Goal: Task Accomplishment & Management: Manage account settings

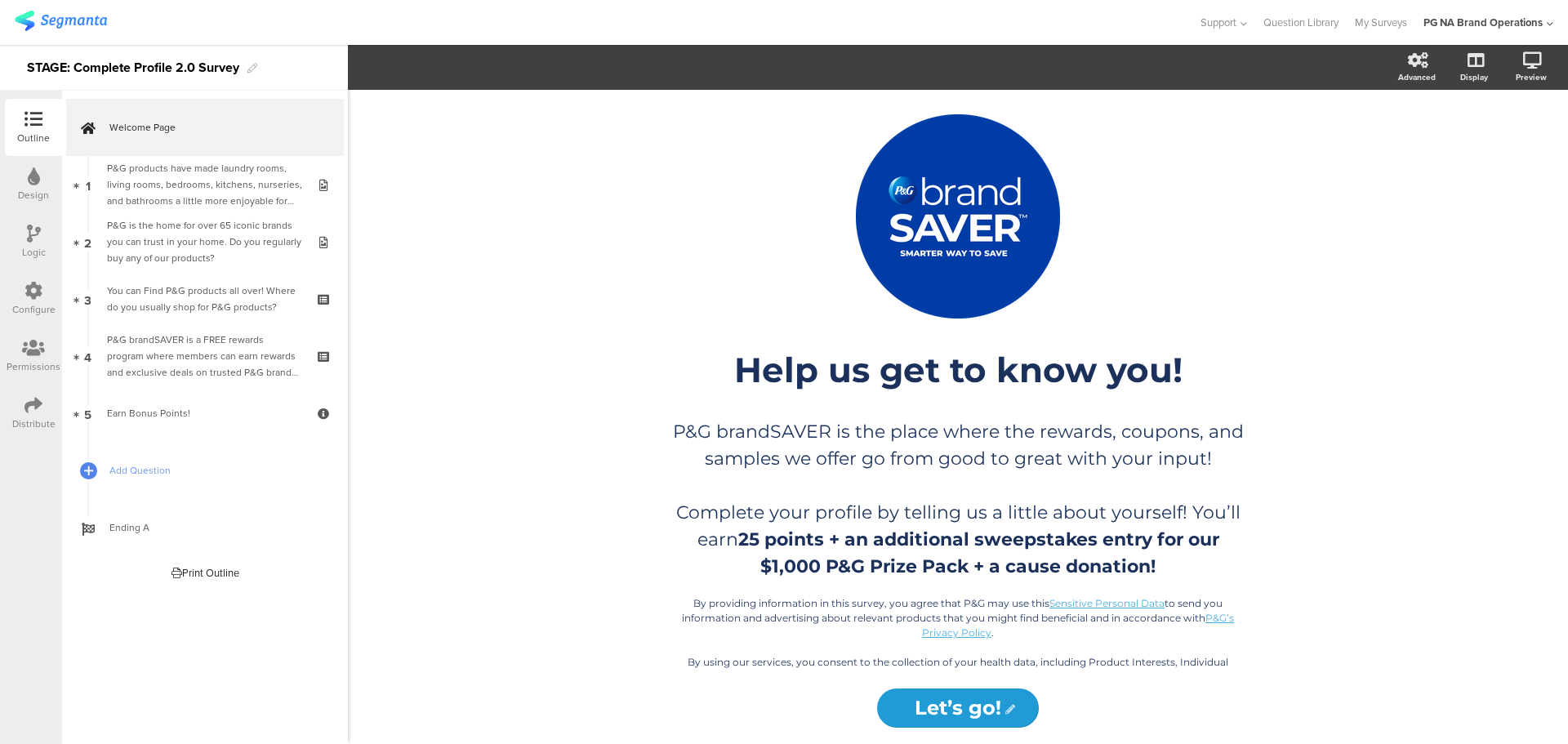
click at [72, 26] on img at bounding box center [61, 20] width 92 height 20
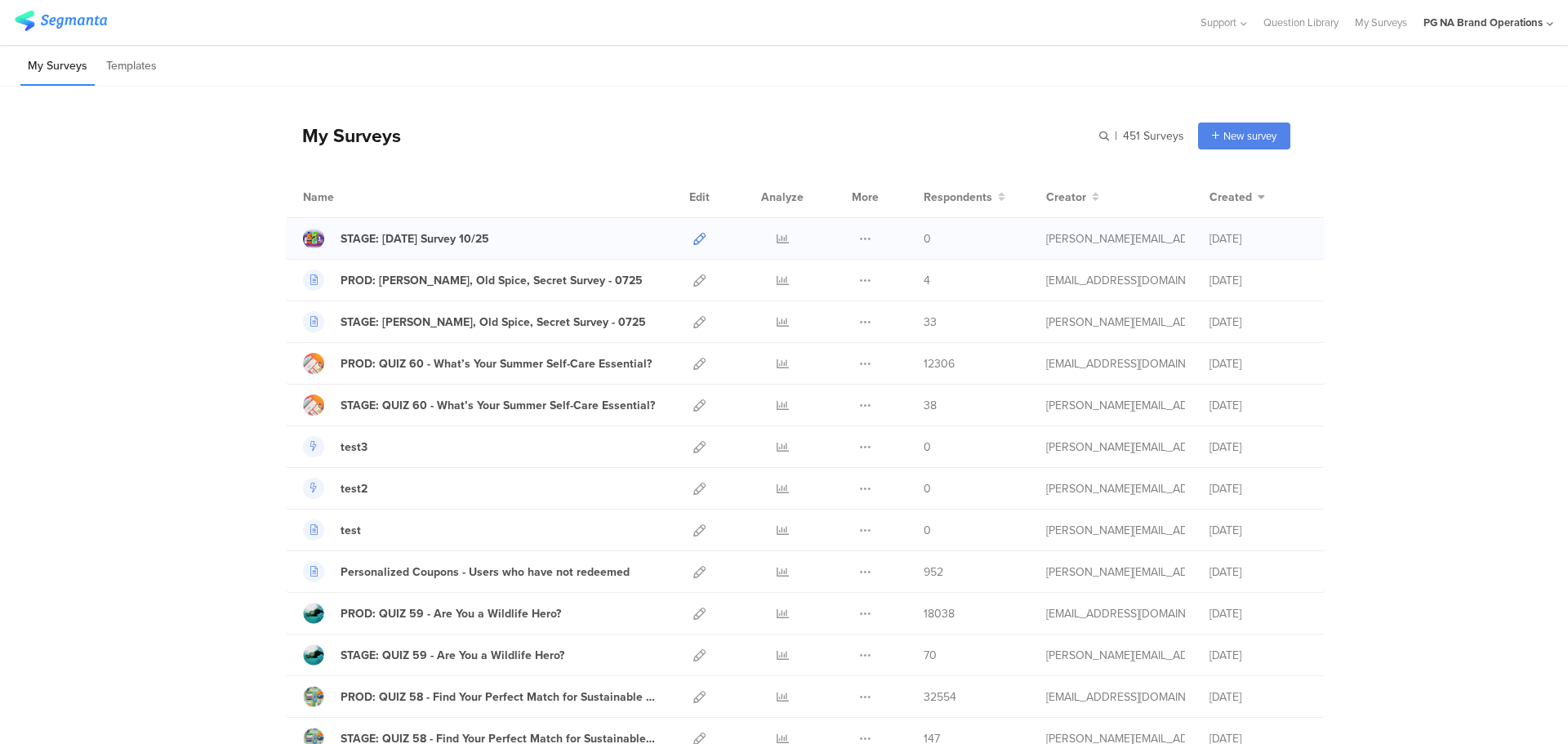
click at [693, 234] on icon at bounding box center [699, 238] width 12 height 12
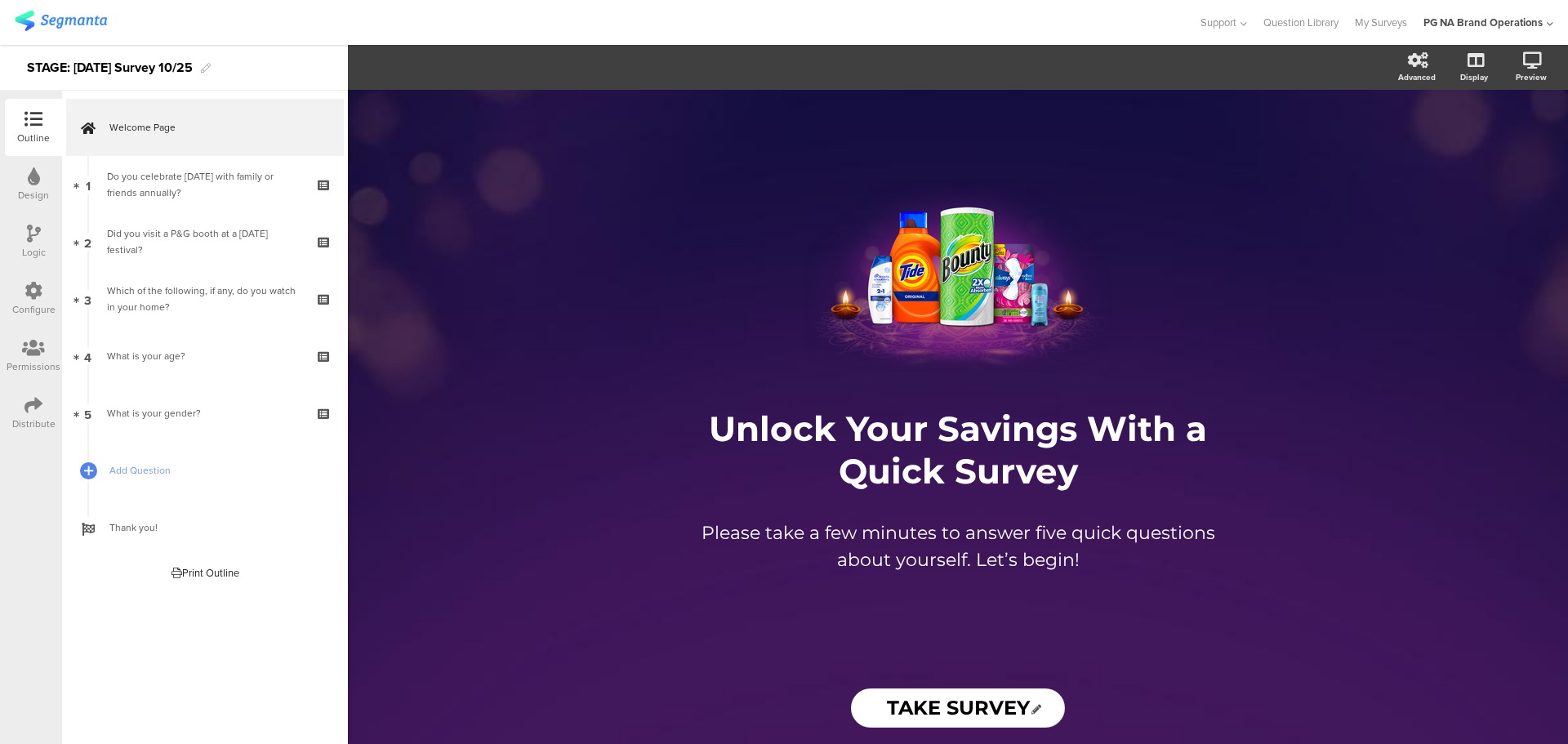
click at [26, 414] on div at bounding box center [34, 406] width 18 height 20
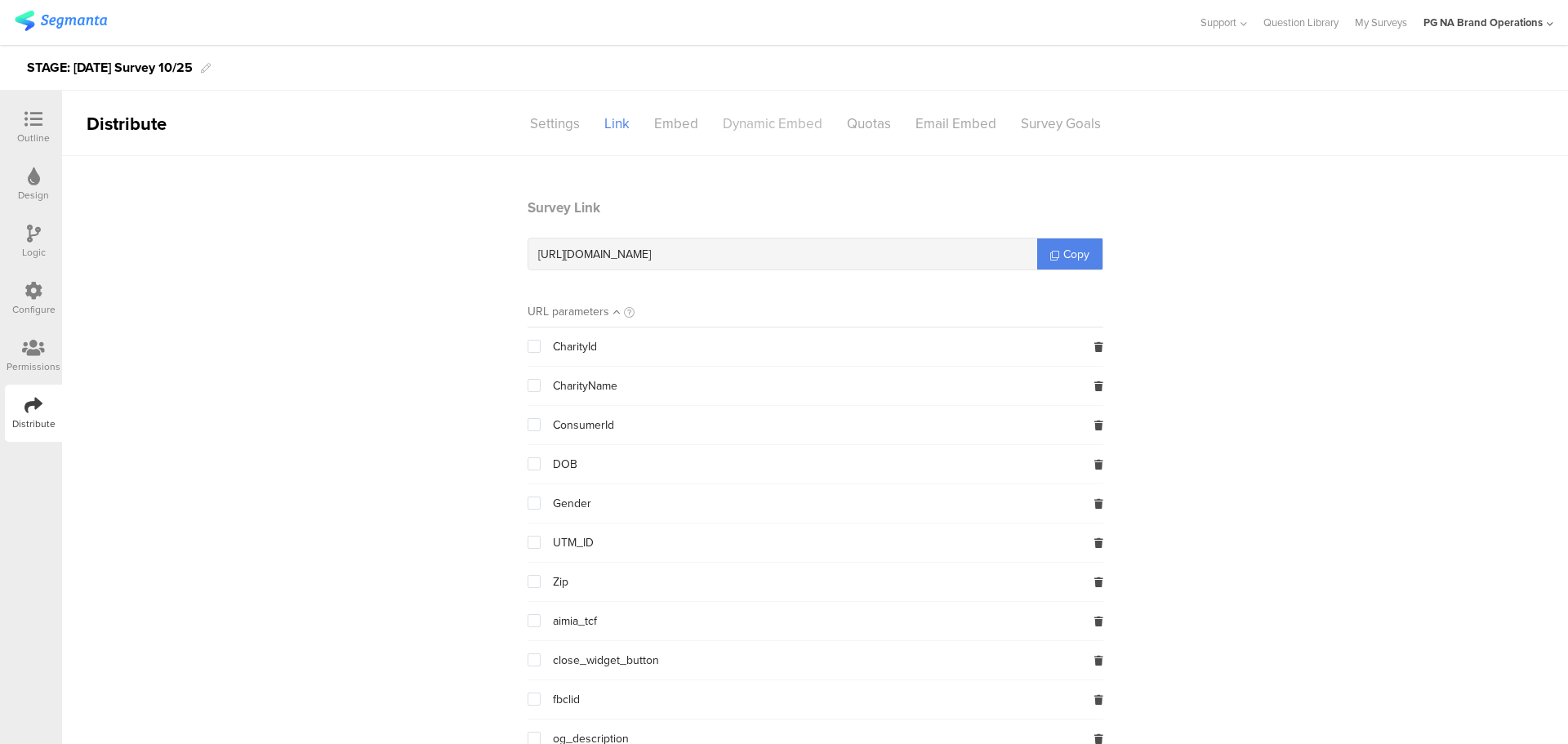
click at [764, 129] on div "Dynamic Embed" at bounding box center [773, 124] width 124 height 29
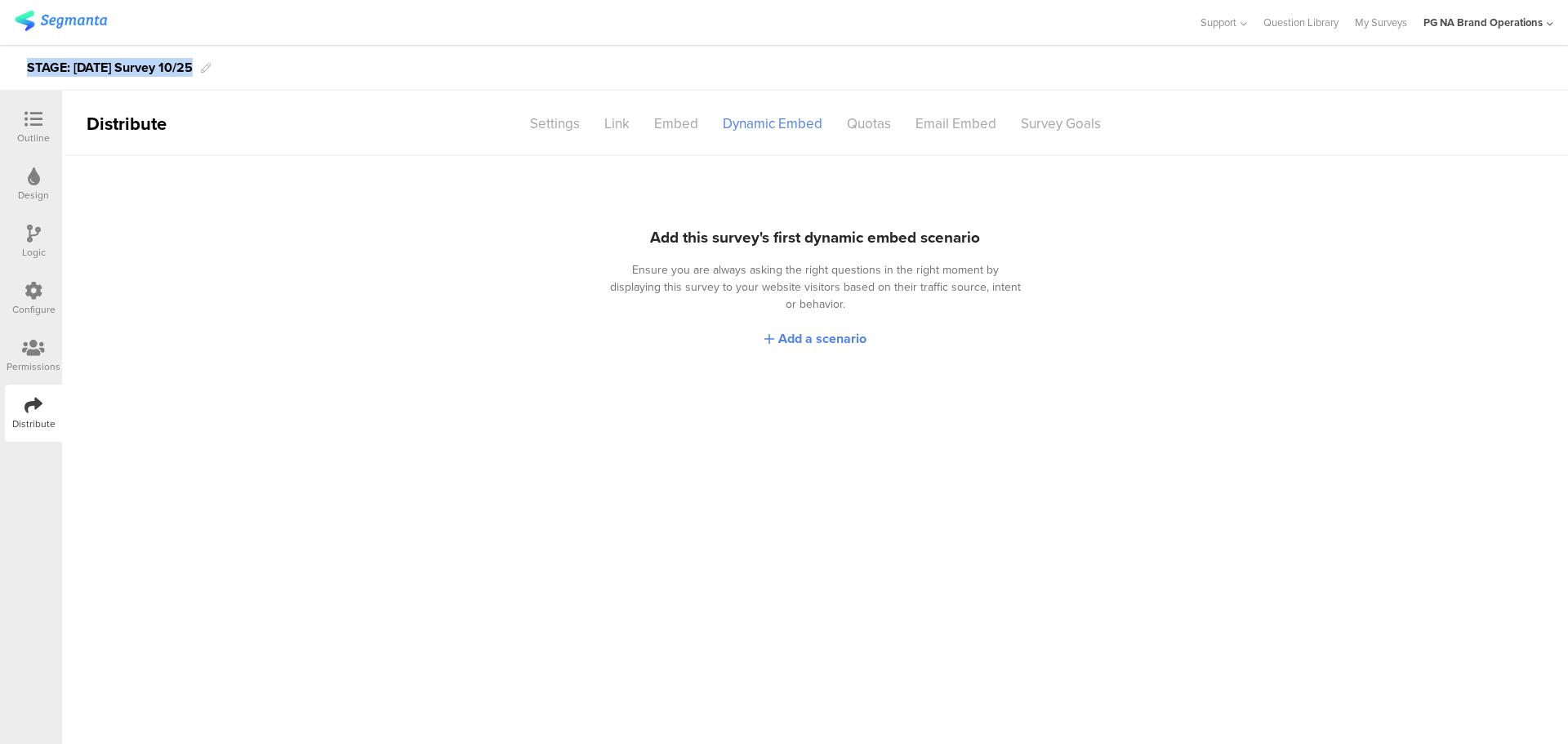
drag, startPoint x: 29, startPoint y: 70, endPoint x: 191, endPoint y: 65, distance: 162.1
click at [191, 65] on div "STAGE: [DATE] Survey 10/25" at bounding box center [784, 68] width 1568 height 46
copy div "STAGE: [DATE] Survey 10/25"
click at [802, 329] on span "Add a scenario" at bounding box center [822, 338] width 88 height 19
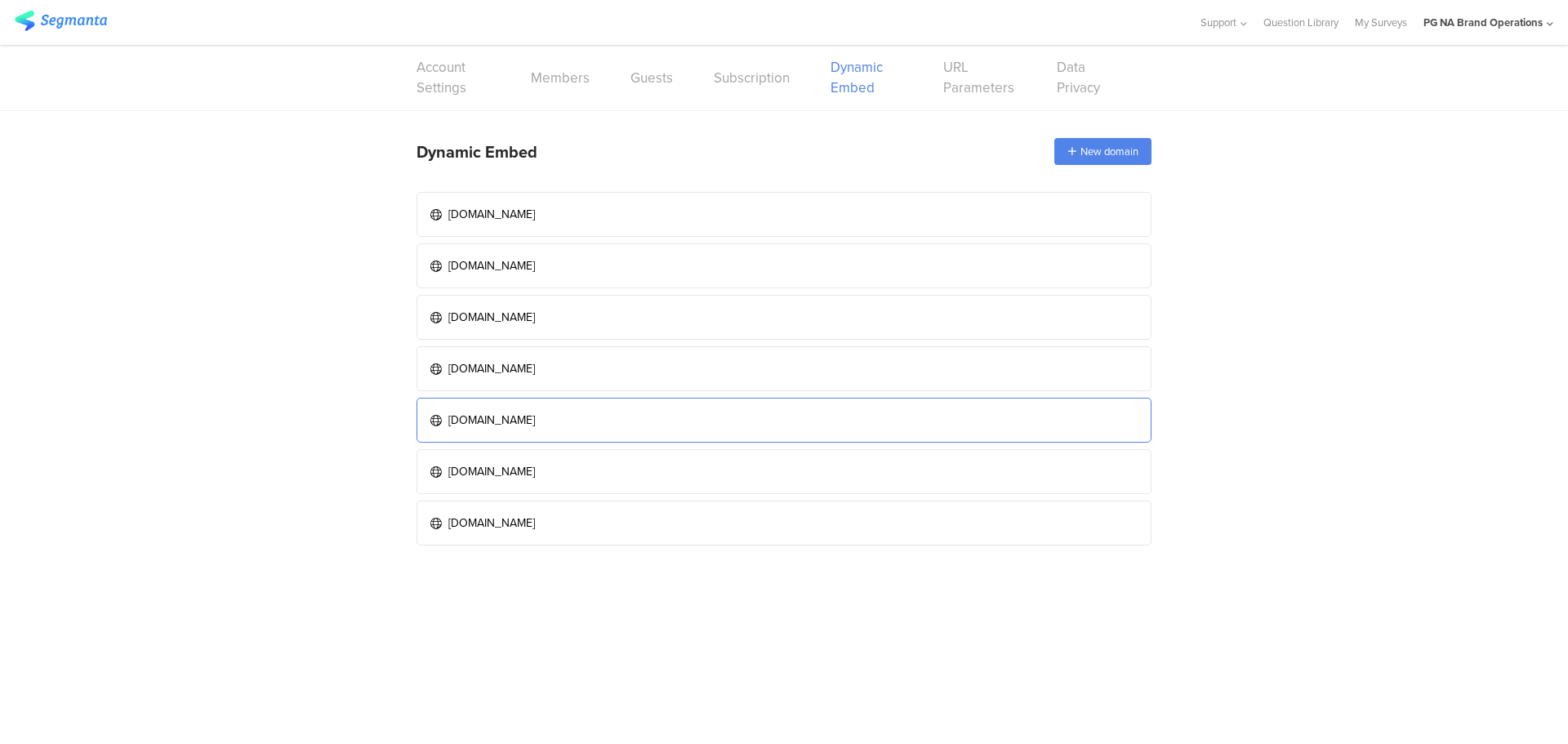
click at [489, 413] on div "[DOMAIN_NAME]" at bounding box center [492, 420] width 87 height 17
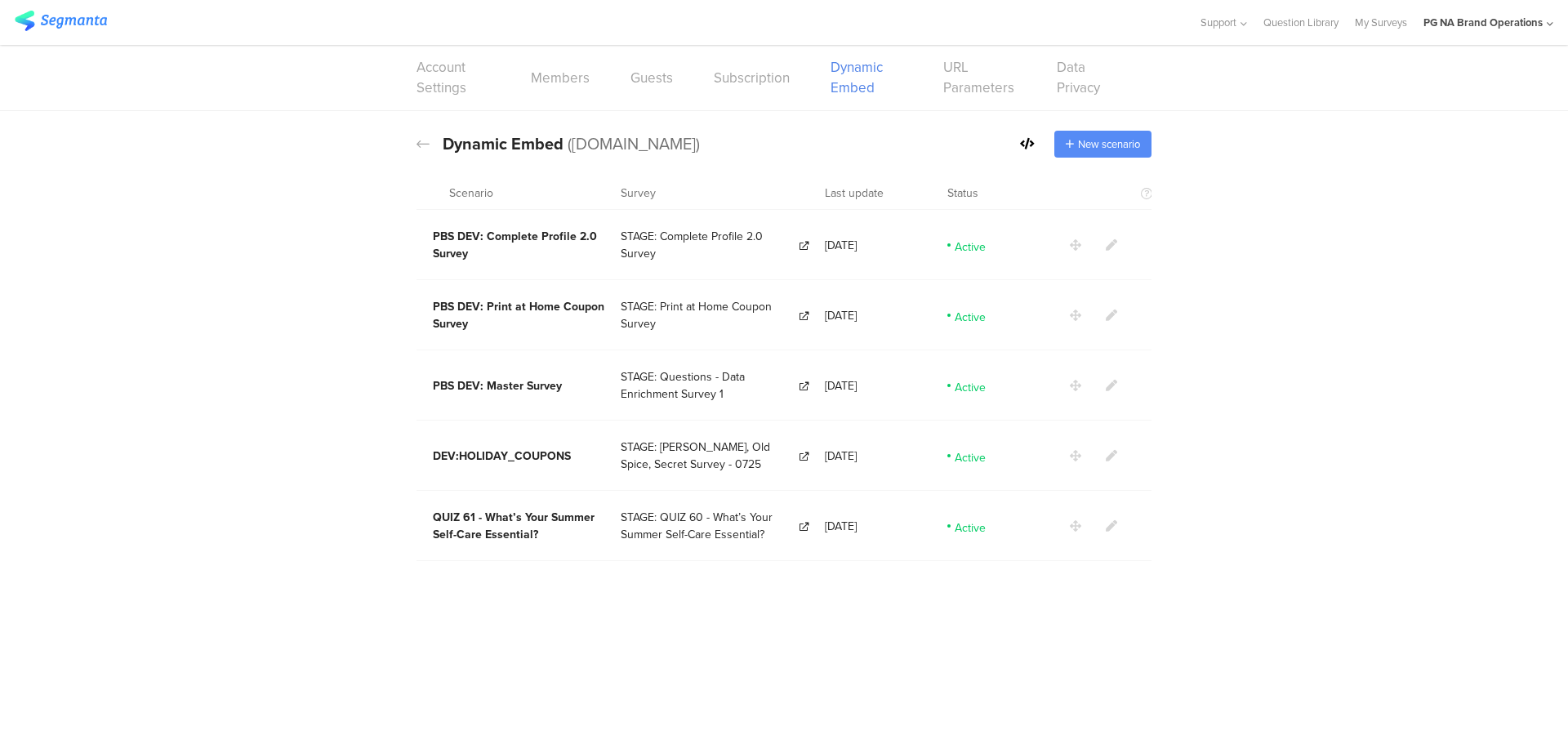
click at [1084, 137] on span "New scenario" at bounding box center [1109, 144] width 62 height 16
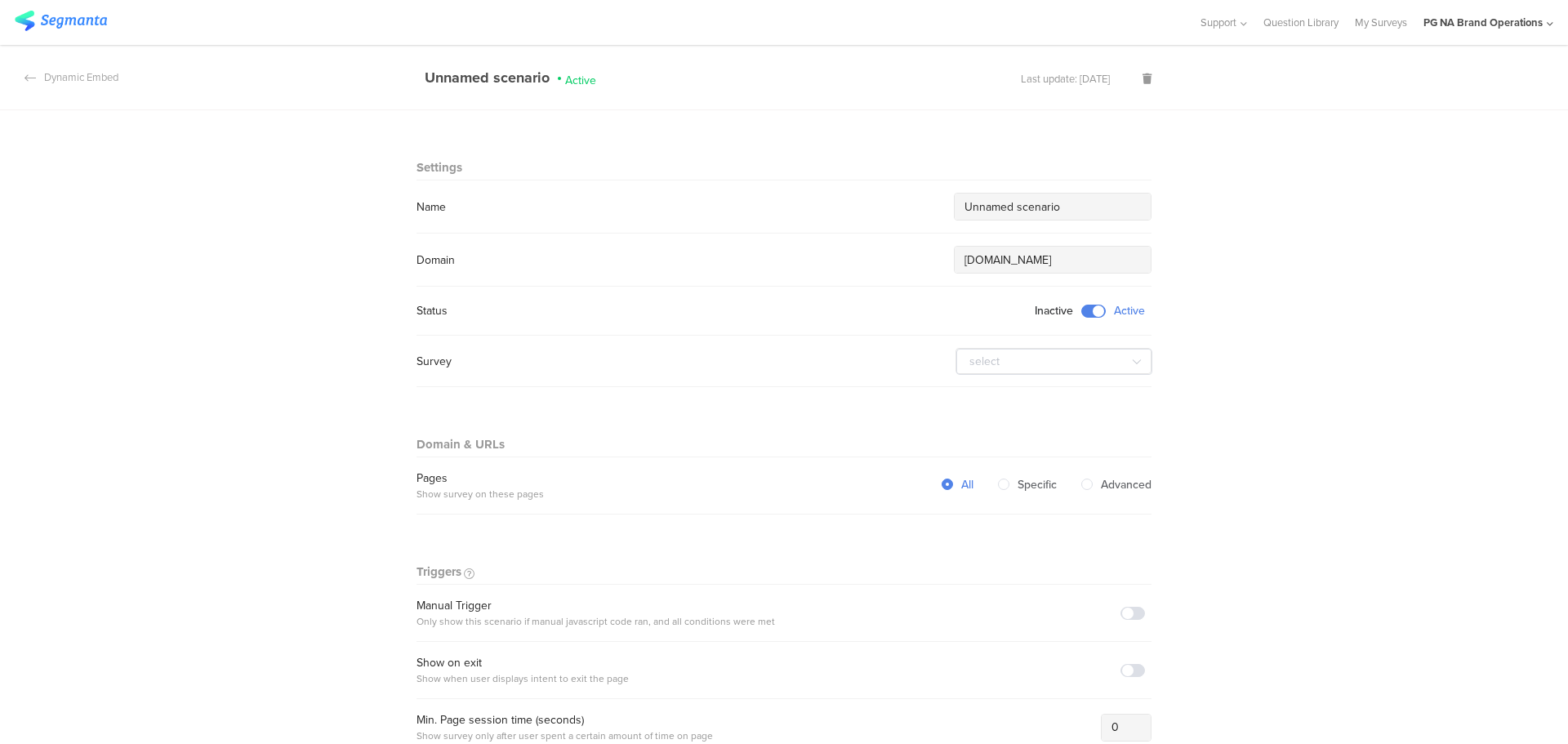
click at [992, 206] on input "Unnamed scenario" at bounding box center [1052, 206] width 176 height 17
paste input "STAGE: [DATE] Survey 10/25"
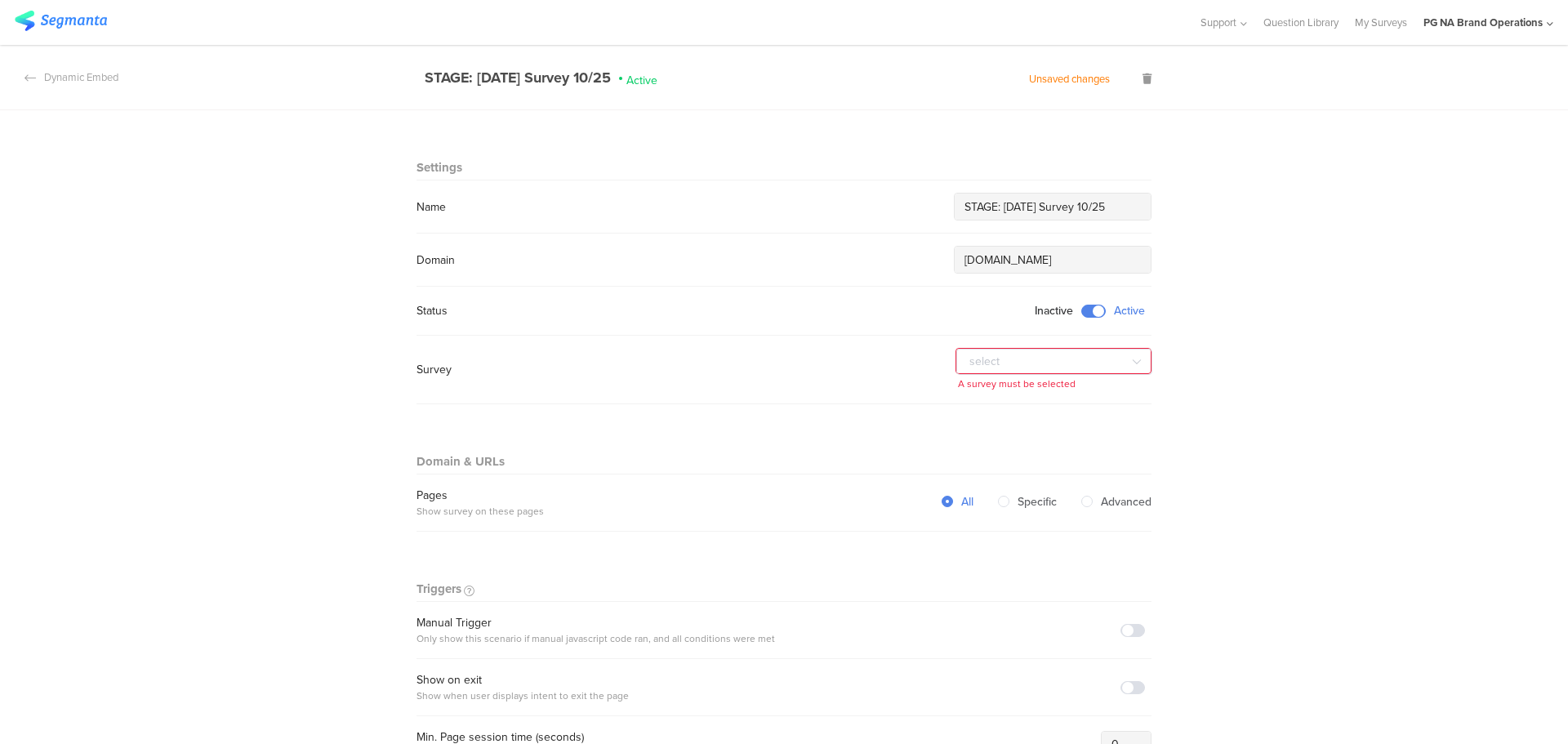
click at [973, 210] on input "STAGE: [DATE] Survey 10/25" at bounding box center [1052, 206] width 176 height 17
type input "Dev: [DATE] Survey 10/25"
click at [1031, 354] on input "text" at bounding box center [1053, 362] width 196 height 26
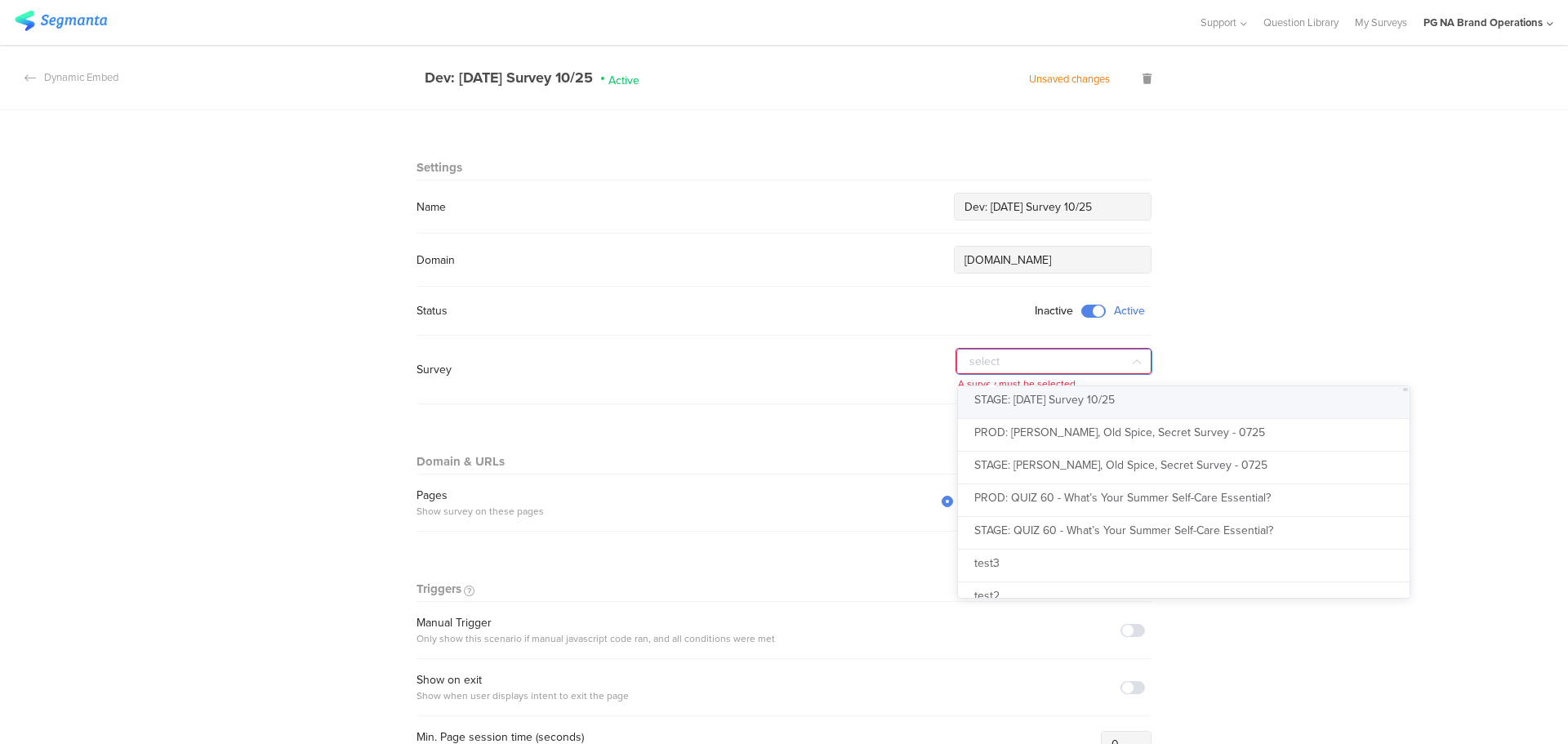
click at [1021, 395] on span "STAGE: [DATE] Survey 10/25" at bounding box center [1044, 399] width 141 height 17
type input "STAGE: [DATE] Survey 10/25"
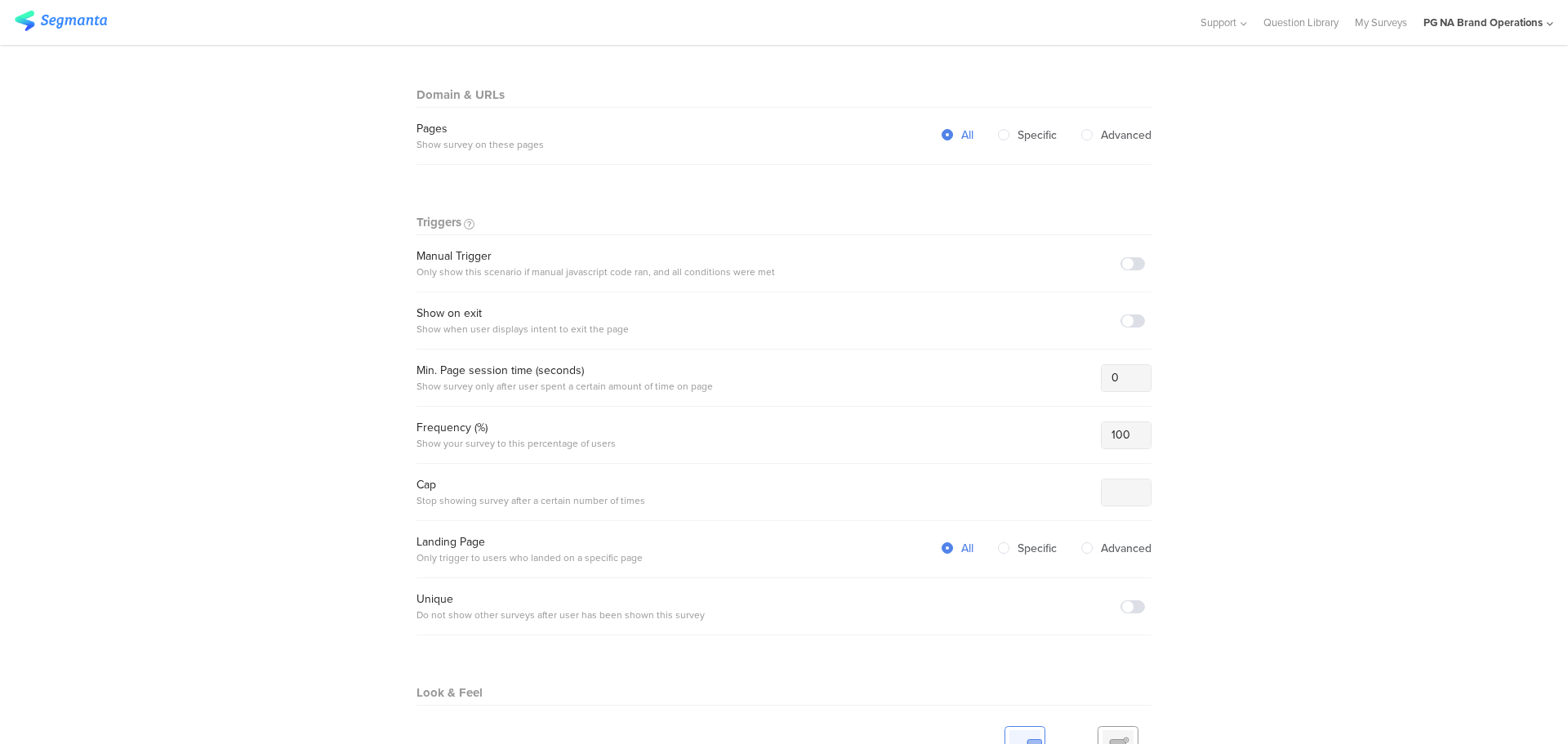
scroll to position [359, 0]
click at [1126, 590] on span at bounding box center [1133, 597] width 25 height 13
click at [1124, 590] on span at bounding box center [1133, 597] width 25 height 13
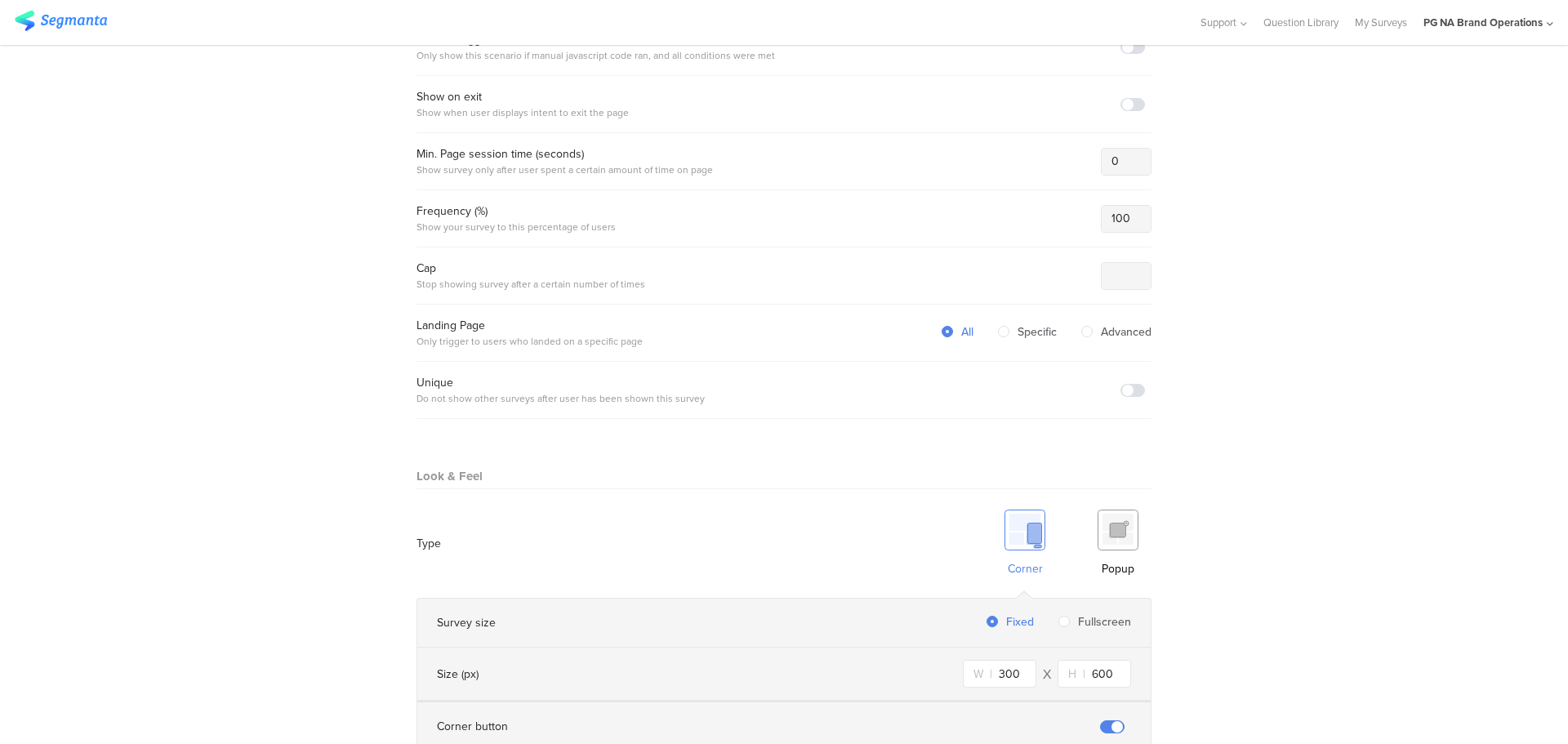
scroll to position [567, 0]
click at [1115, 558] on div "Popup" at bounding box center [1118, 566] width 33 height 17
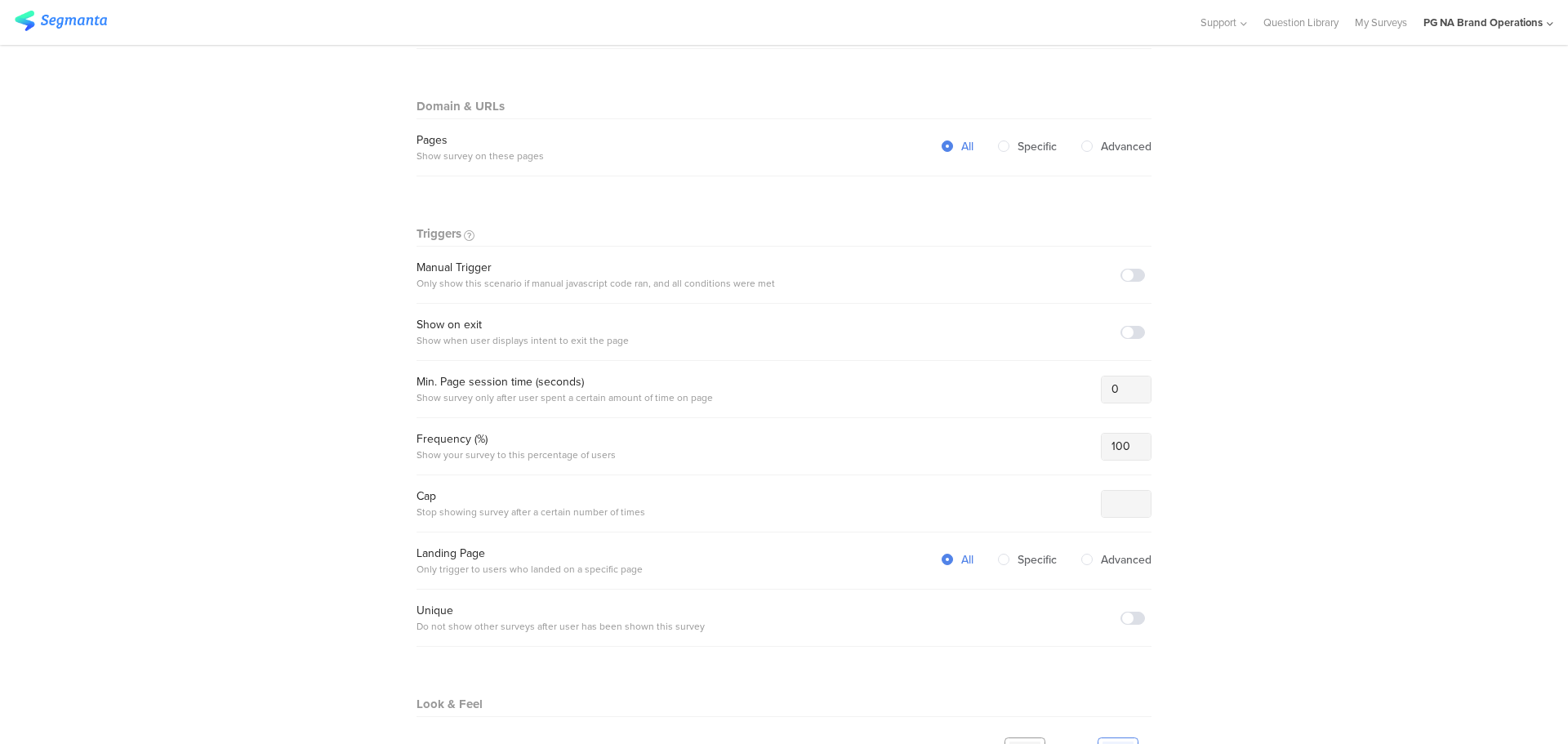
scroll to position [336, 0]
click at [1123, 279] on span at bounding box center [1133, 277] width 25 height 13
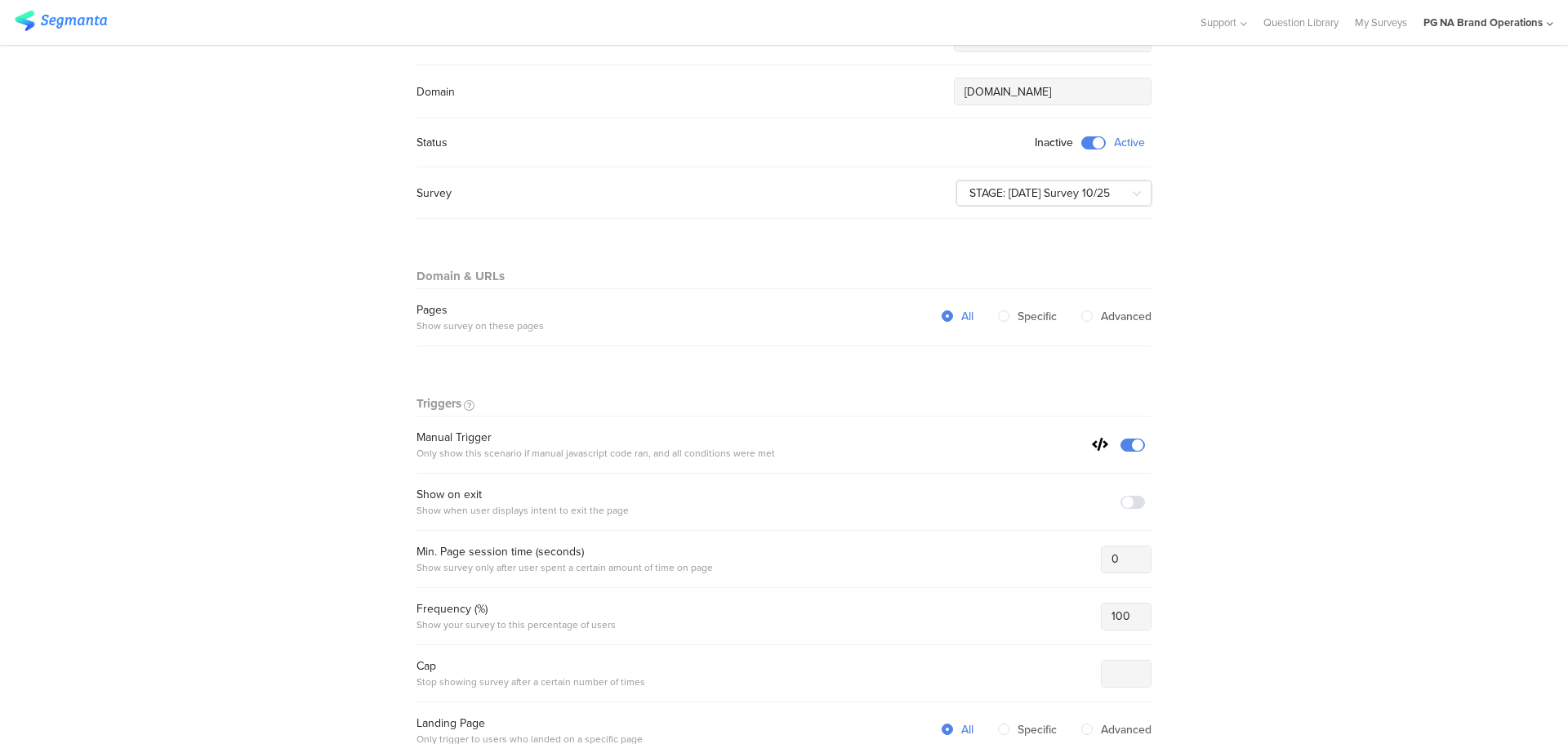
scroll to position [0, 0]
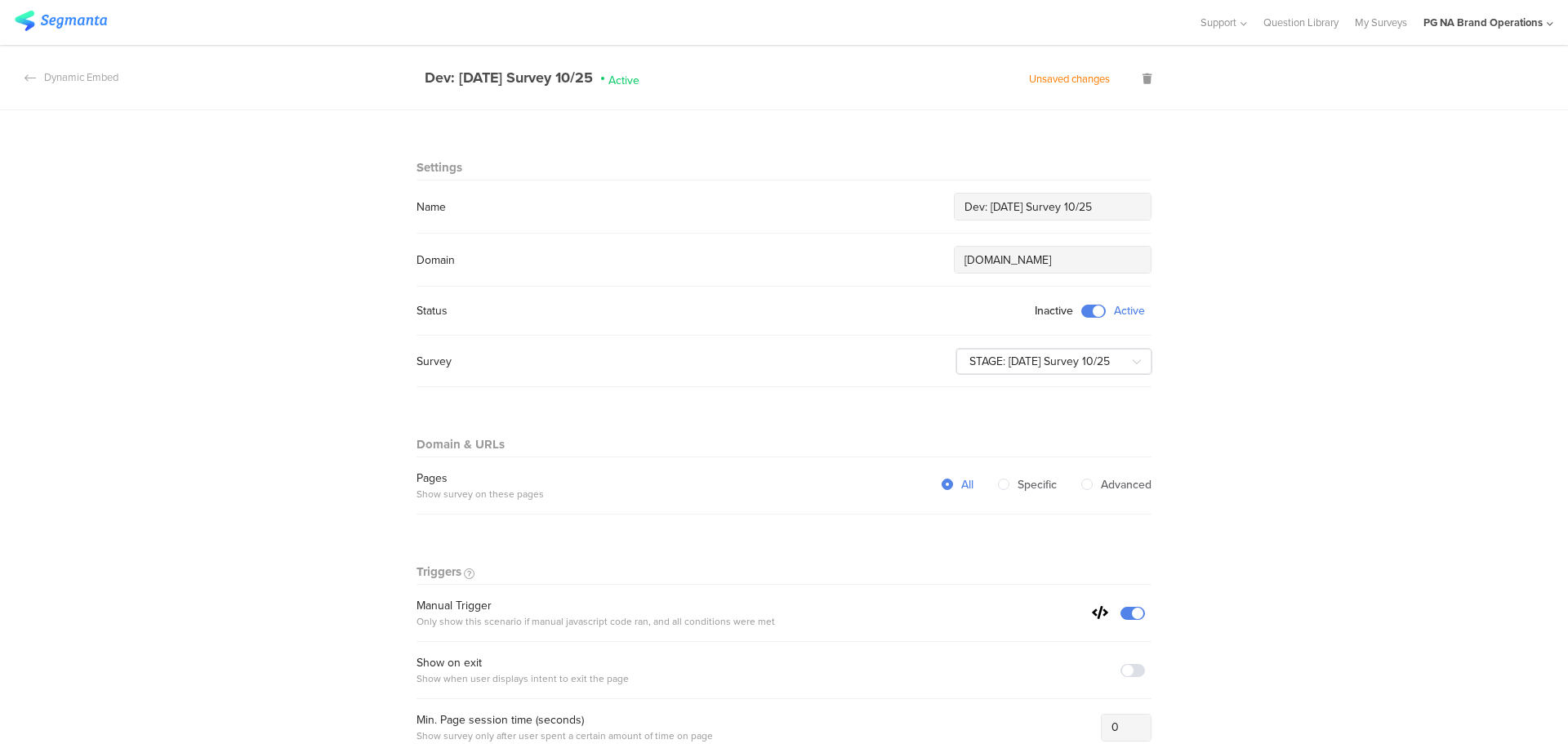
drag, startPoint x: 454, startPoint y: 74, endPoint x: 572, endPoint y: 78, distance: 118.1
drag, startPoint x: 572, startPoint y: 78, endPoint x: 512, endPoint y: 77, distance: 60.0
click at [512, 77] on div "Dev: [DATE] Survey 10/25" at bounding box center [509, 78] width 169 height 21
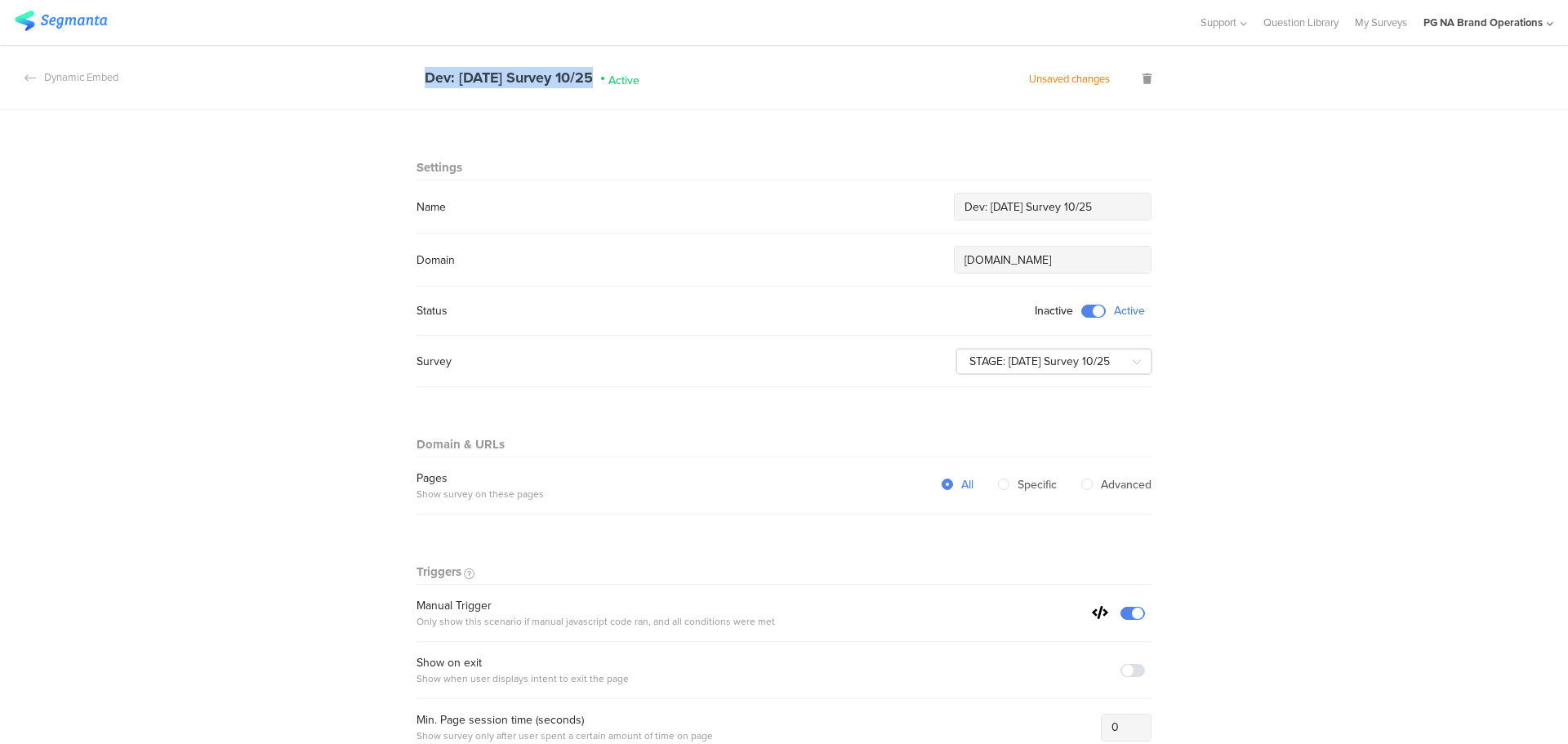
copy section "Dev: [DATE] Survey 10/25"
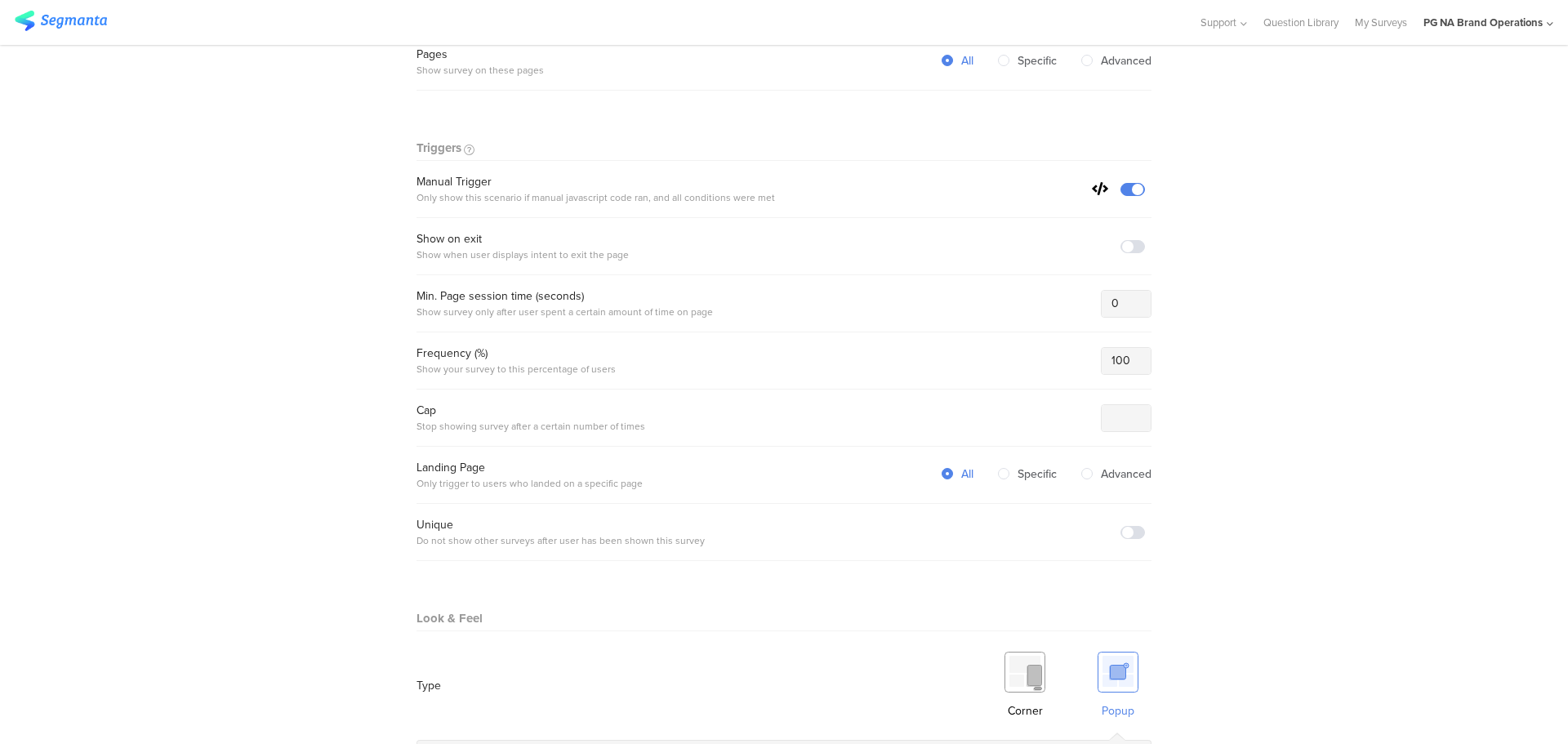
scroll to position [971, 0]
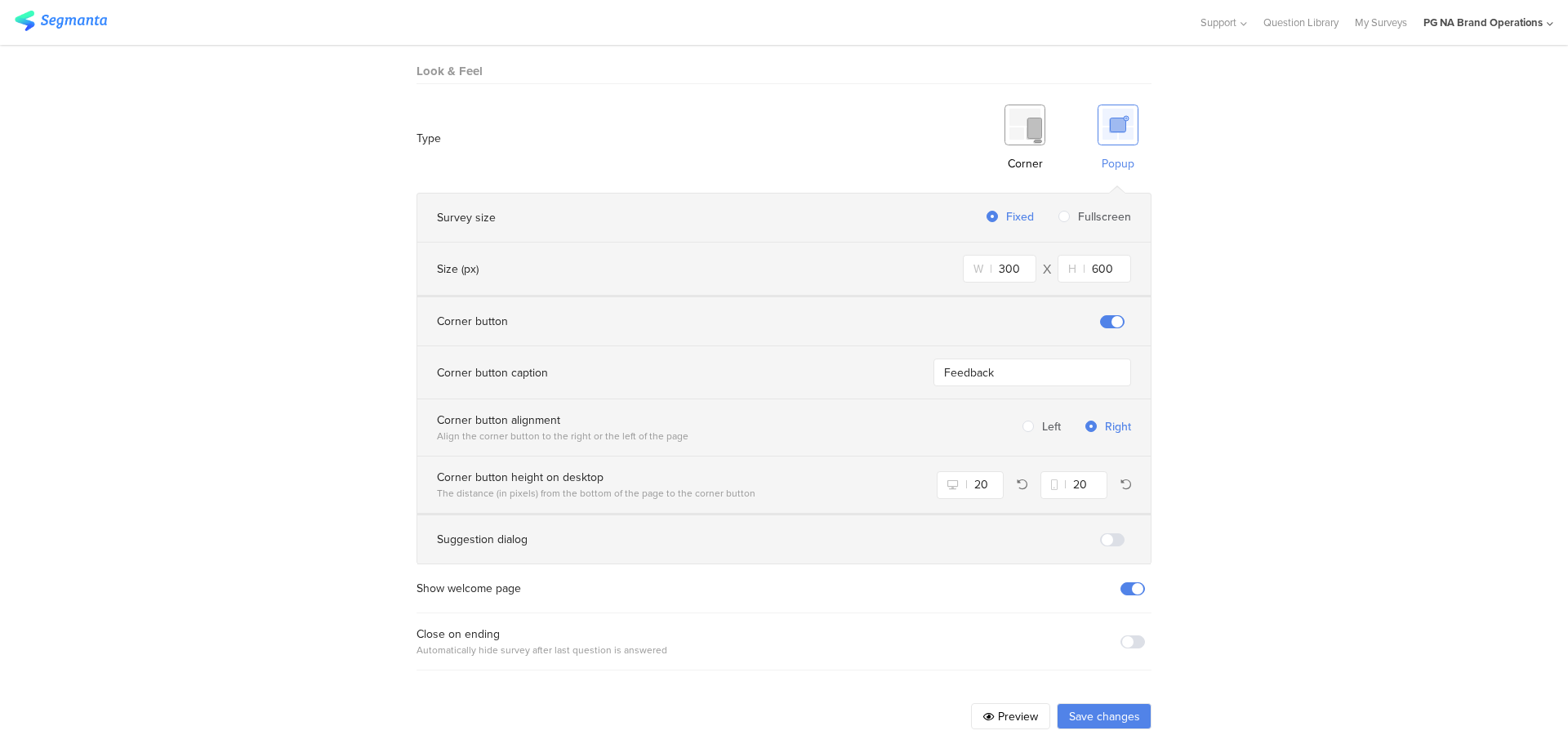
click at [1107, 703] on button "Save changes" at bounding box center [1104, 716] width 95 height 26
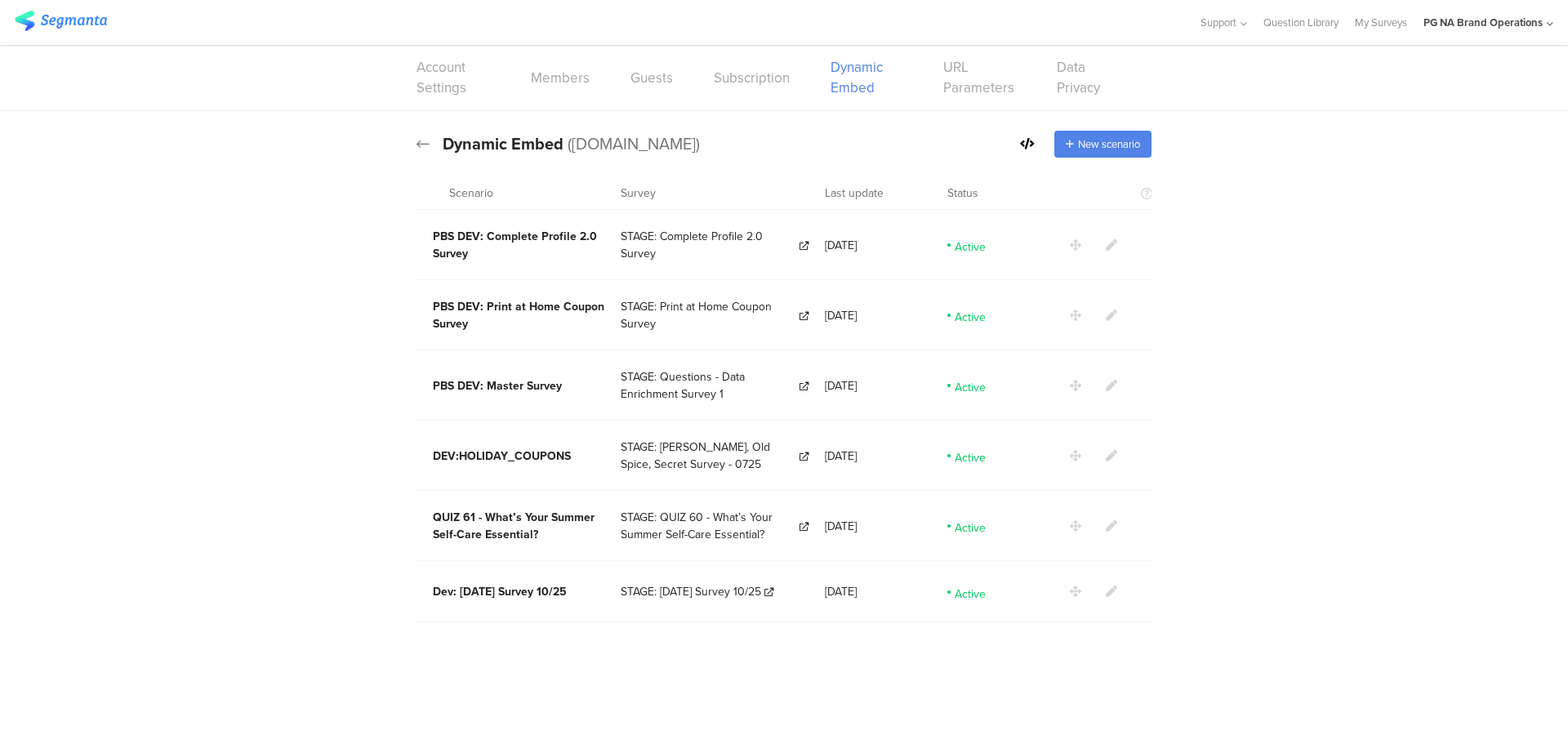
click at [424, 141] on icon at bounding box center [423, 144] width 13 height 15
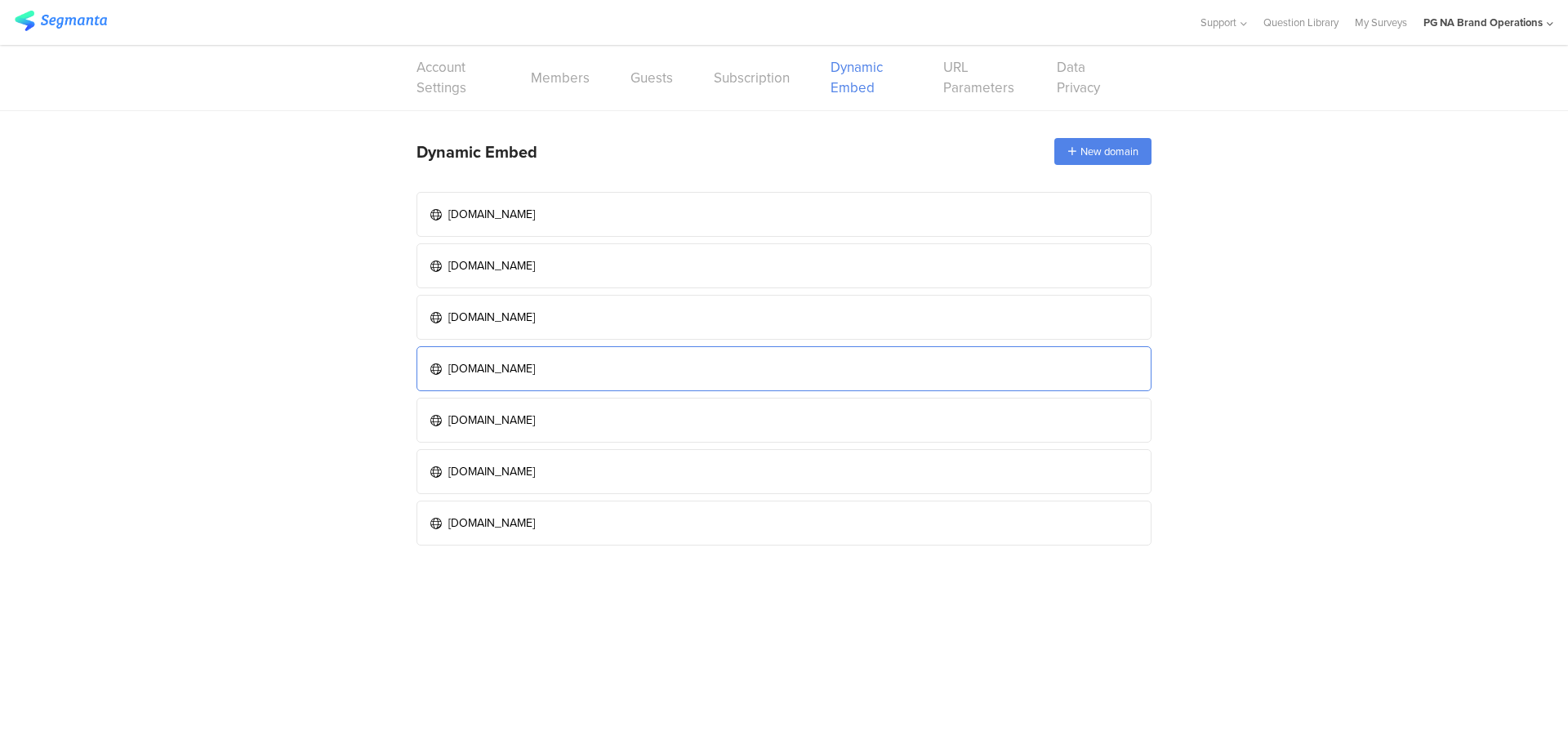
click at [500, 363] on div "[DOMAIN_NAME]" at bounding box center [492, 368] width 87 height 17
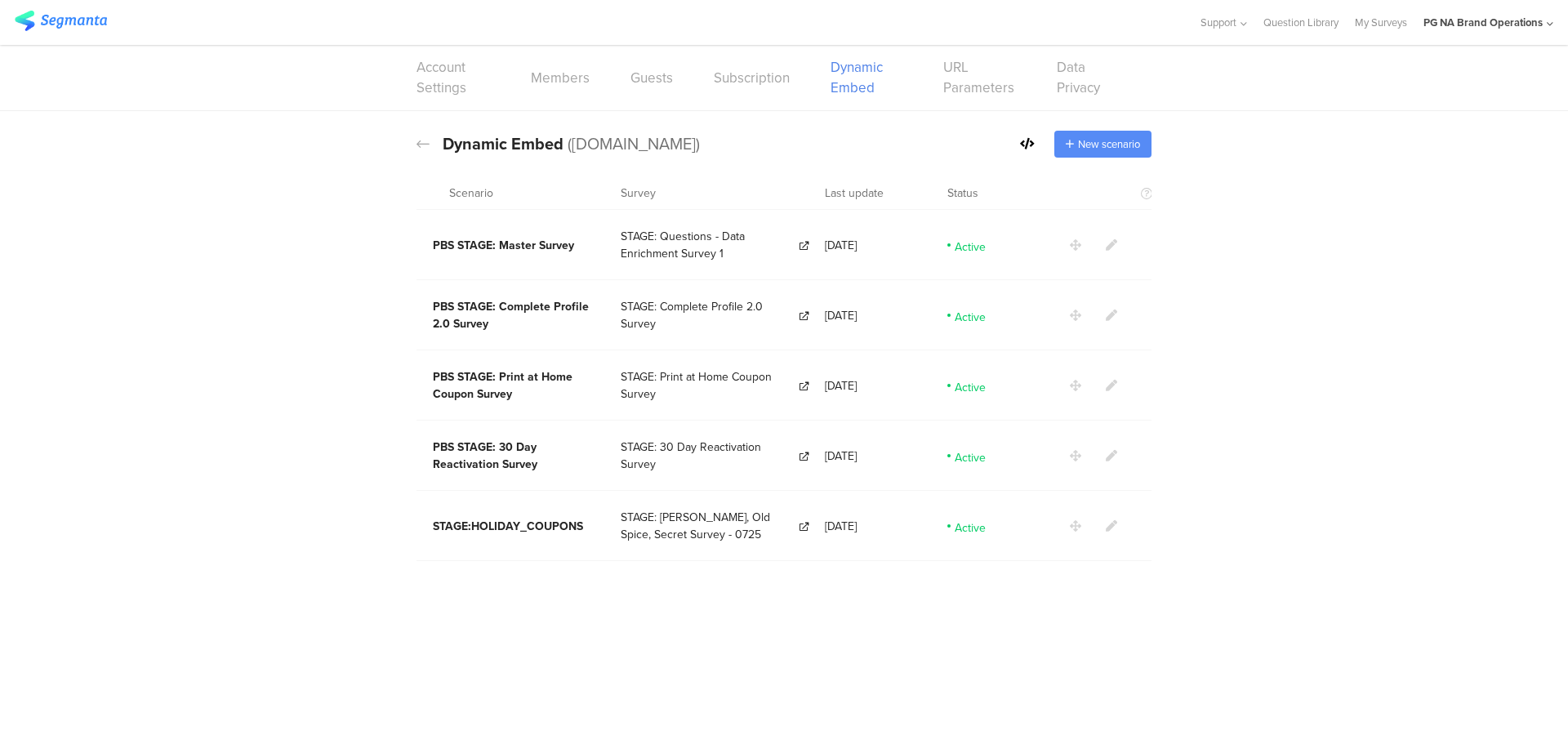
click at [1088, 151] on span "New scenario" at bounding box center [1109, 144] width 62 height 16
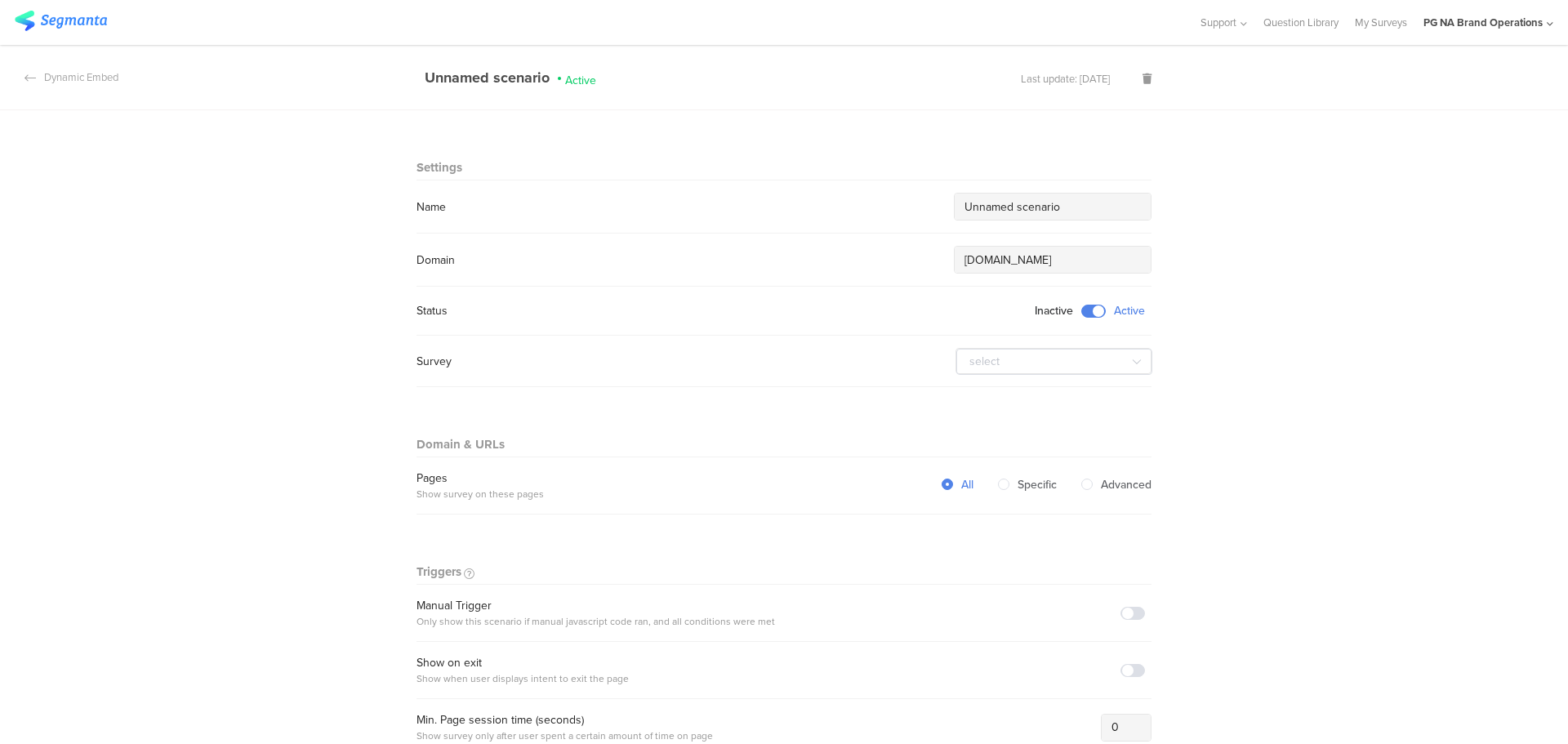
click at [968, 205] on input "Unnamed scenario" at bounding box center [1052, 206] width 176 height 17
paste input "Dev: [DATE] Survey 10/25"
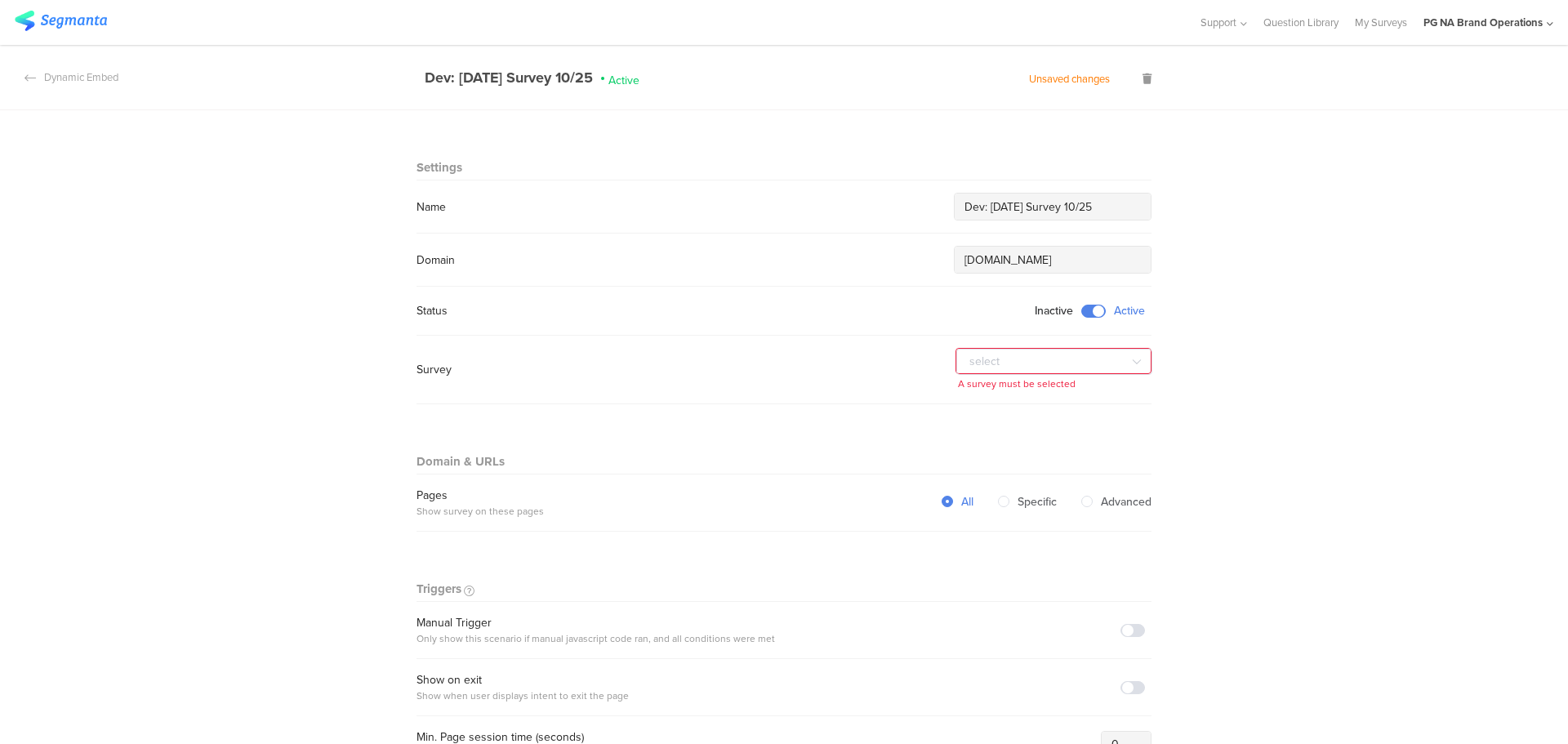
click at [968, 205] on input "Dev: [DATE] Survey 10/25" at bounding box center [1052, 206] width 176 height 17
type input "Stage: [DATE] Survey 10/25"
click at [989, 360] on input "text" at bounding box center [1053, 362] width 196 height 26
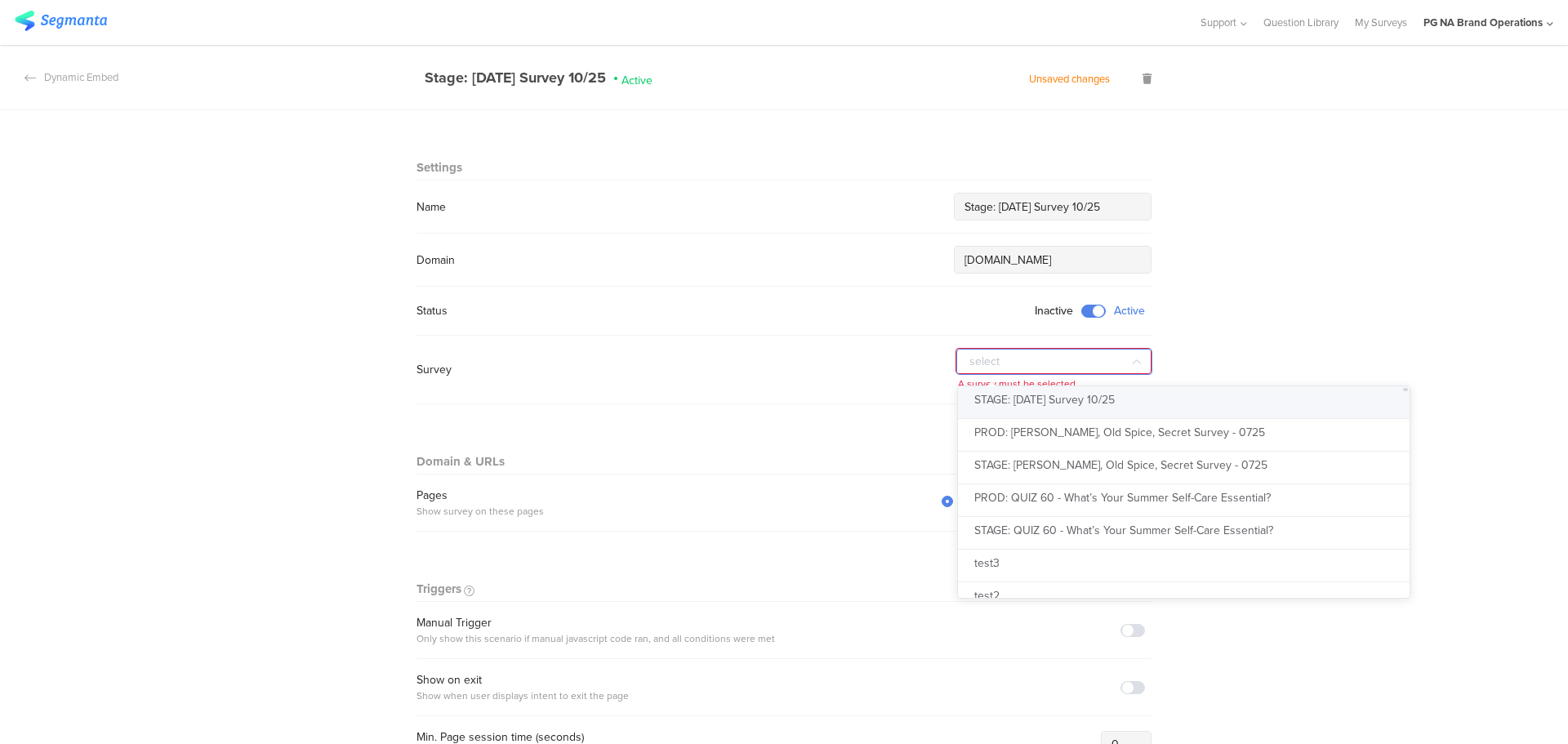
click at [1014, 402] on span "STAGE: [DATE] Survey 10/25" at bounding box center [1044, 399] width 141 height 17
type input "STAGE: [DATE] Survey 10/25"
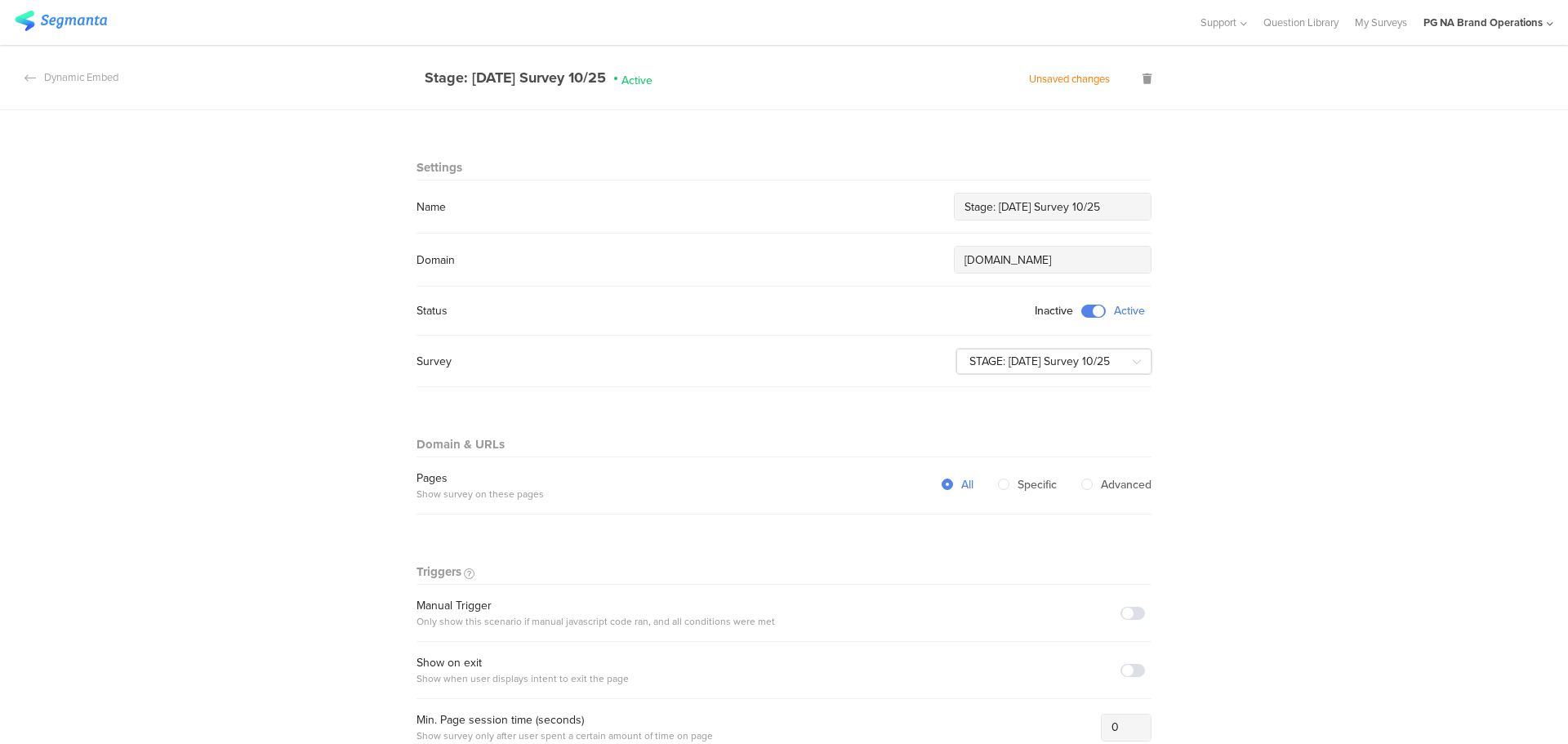
click at [1126, 618] on div "Manual Trigger Only show this scenario if manual javascript code ran, and all c…" at bounding box center [784, 612] width 735 height 32
click at [1131, 614] on span at bounding box center [1133, 613] width 25 height 13
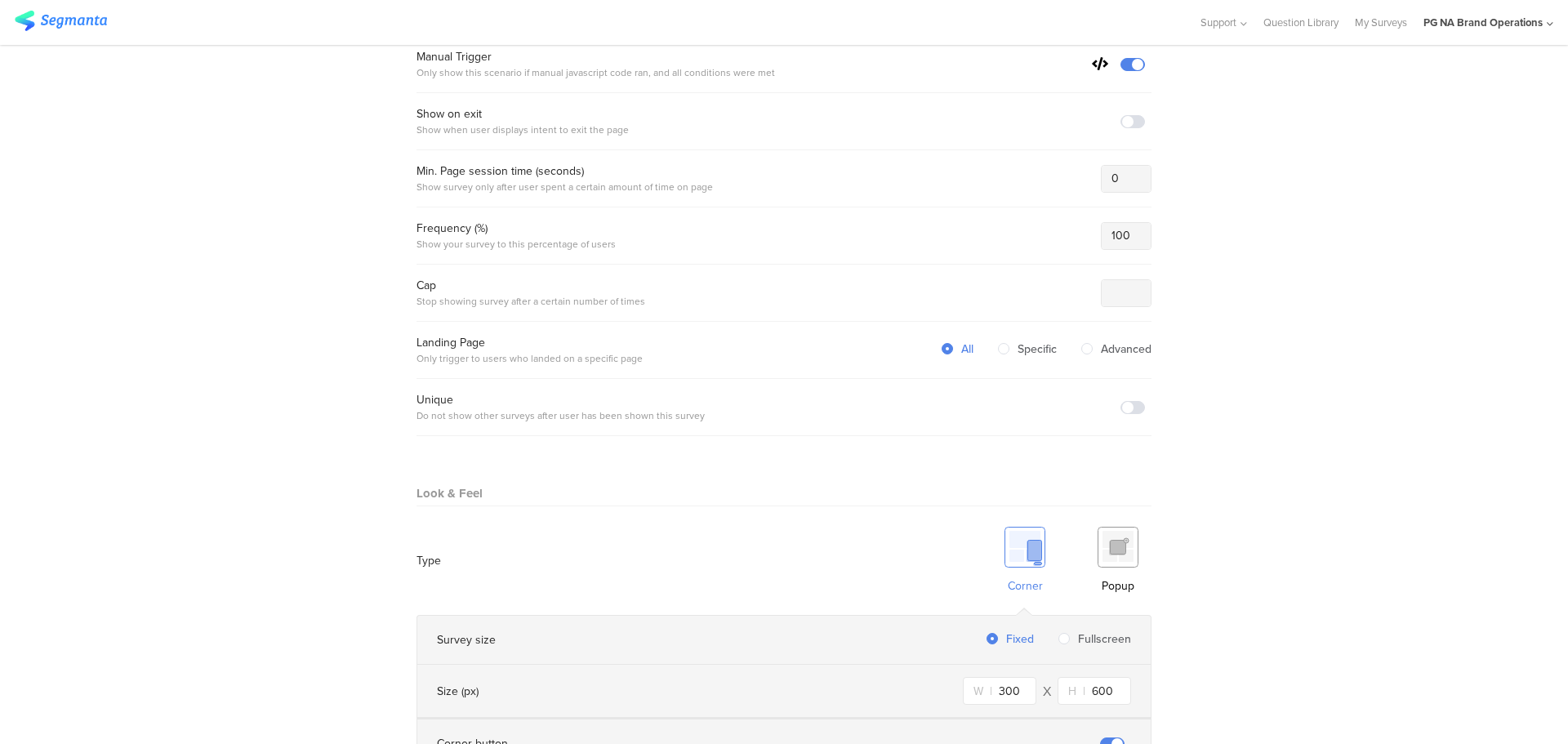
scroll to position [561, 0]
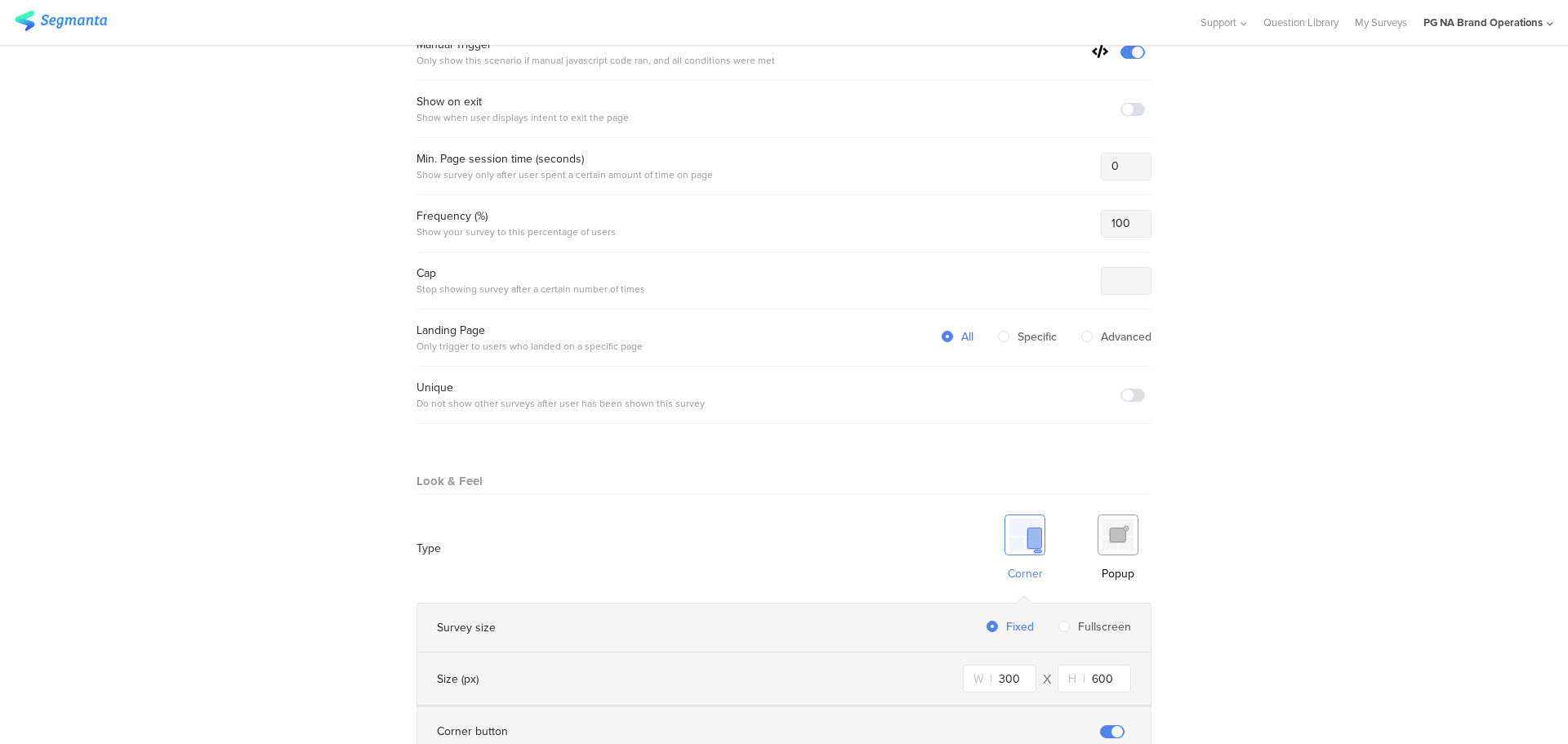
click at [1106, 523] on img at bounding box center [1118, 535] width 41 height 41
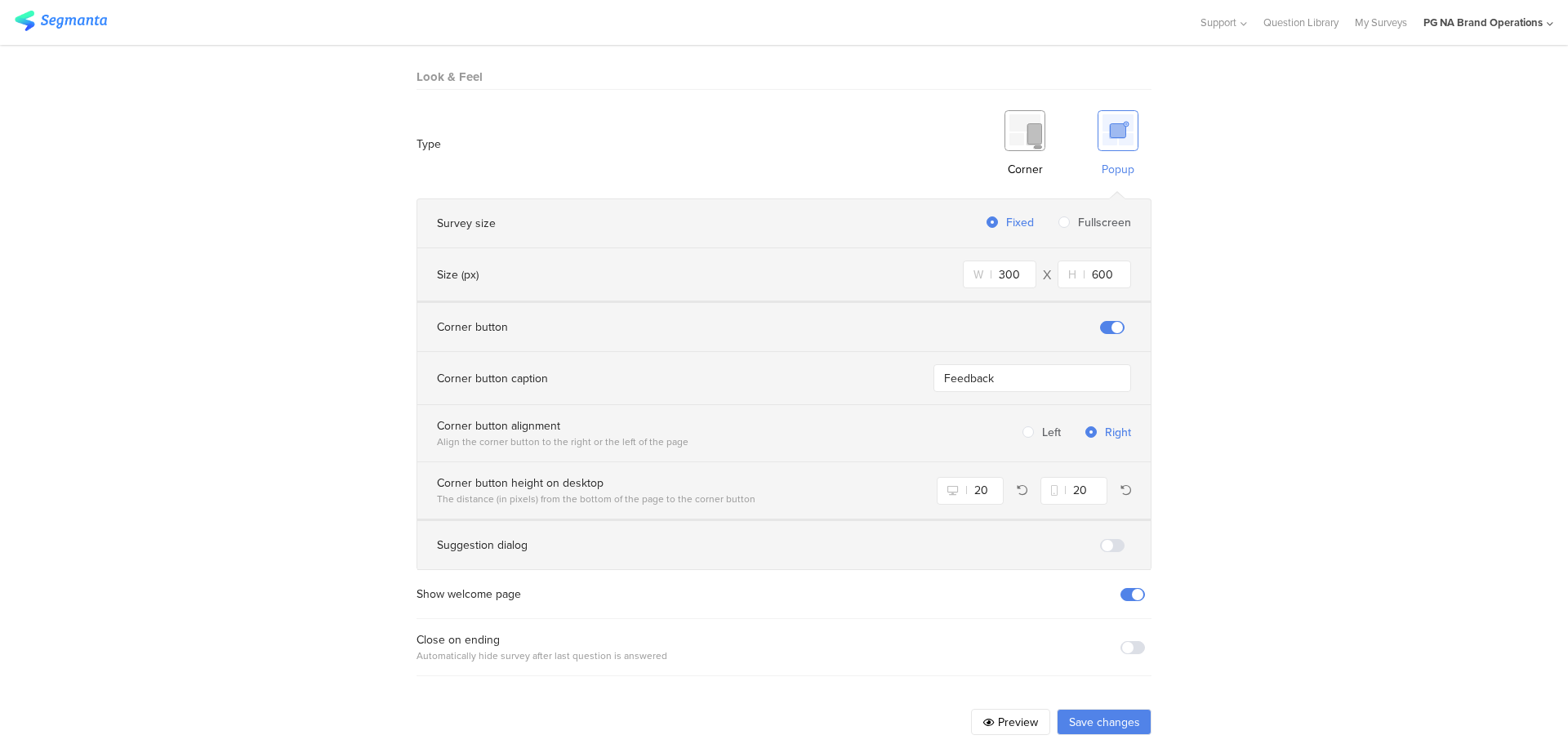
scroll to position [971, 0]
click at [1128, 703] on button "Save changes" at bounding box center [1104, 716] width 95 height 26
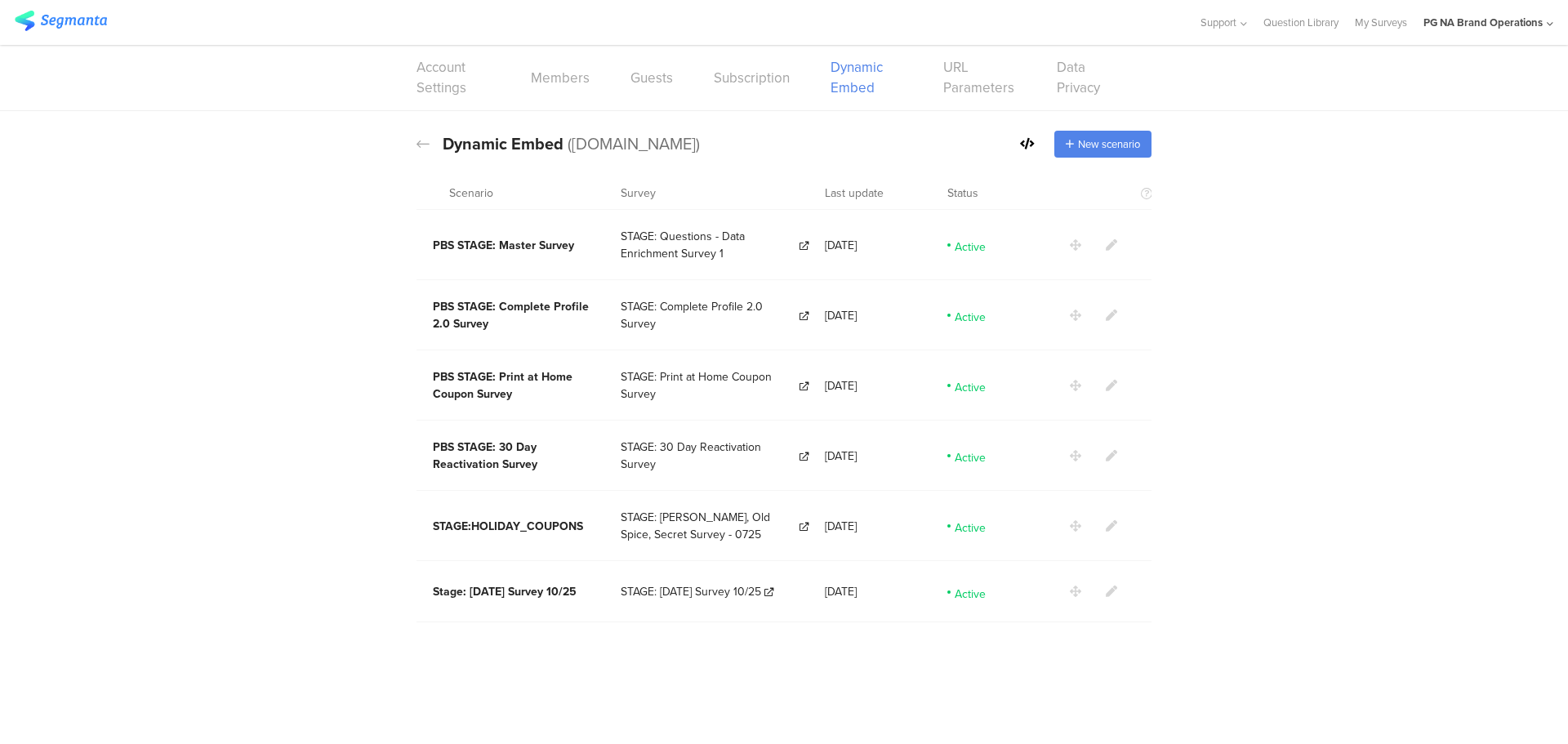
click at [1111, 588] on link at bounding box center [1111, 591] width 11 height 17
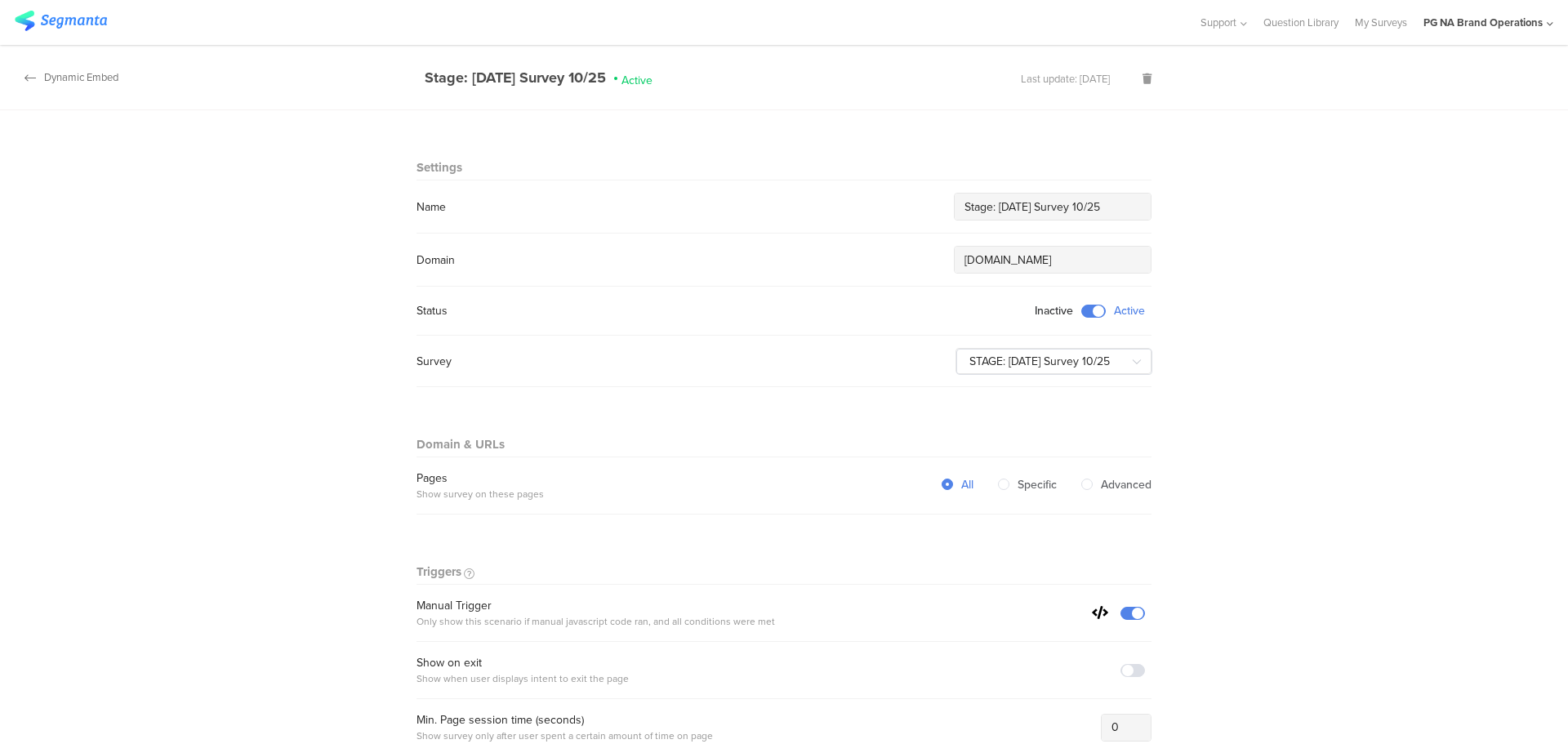
click at [25, 79] on icon at bounding box center [30, 78] width 11 height 13
